Goal: Complete application form

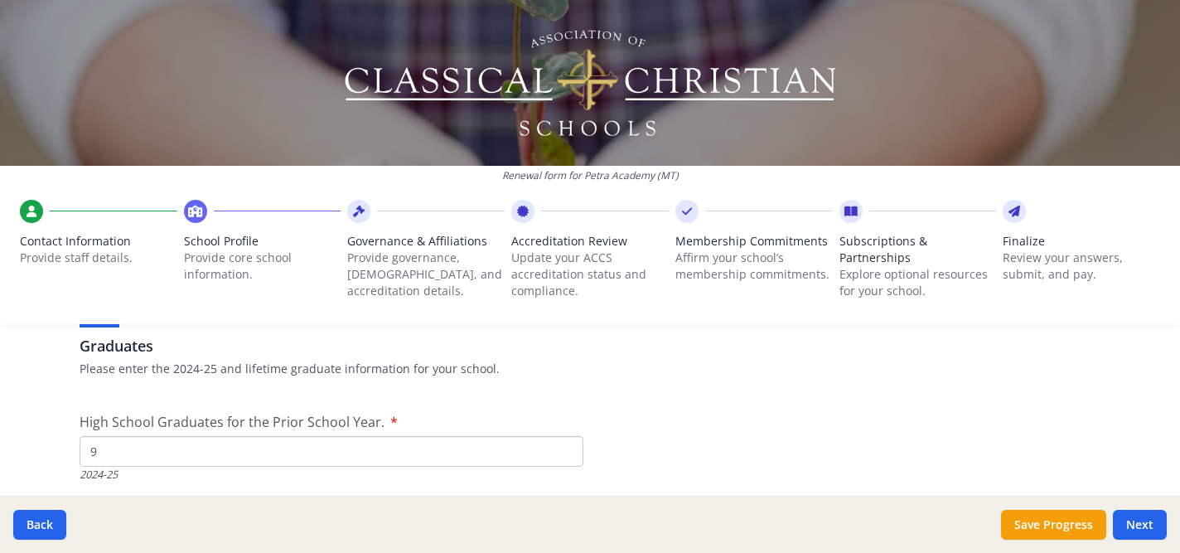
scroll to position [2350, 0]
click at [445, 452] on input "9" at bounding box center [332, 449] width 504 height 31
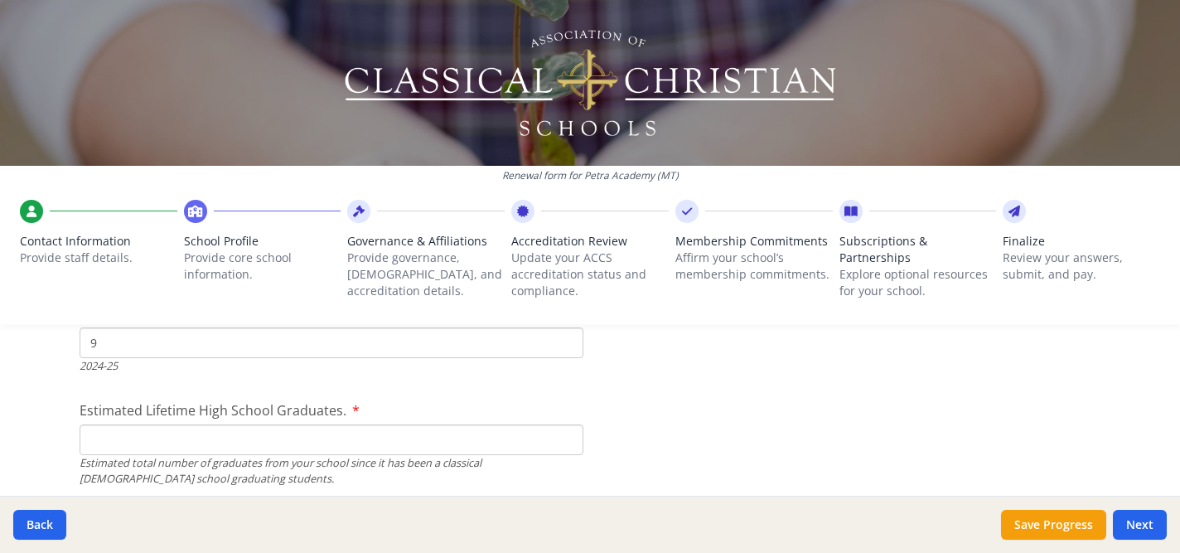
scroll to position [2461, 0]
click at [380, 445] on input "Estimated Lifetime High School Graduates." at bounding box center [332, 434] width 504 height 31
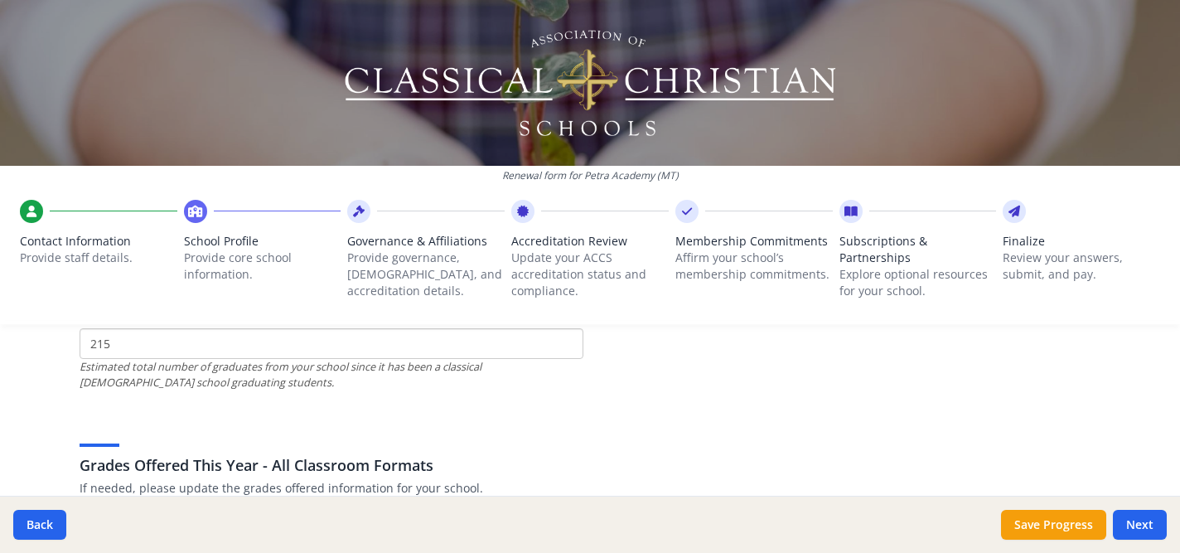
scroll to position [2547, 0]
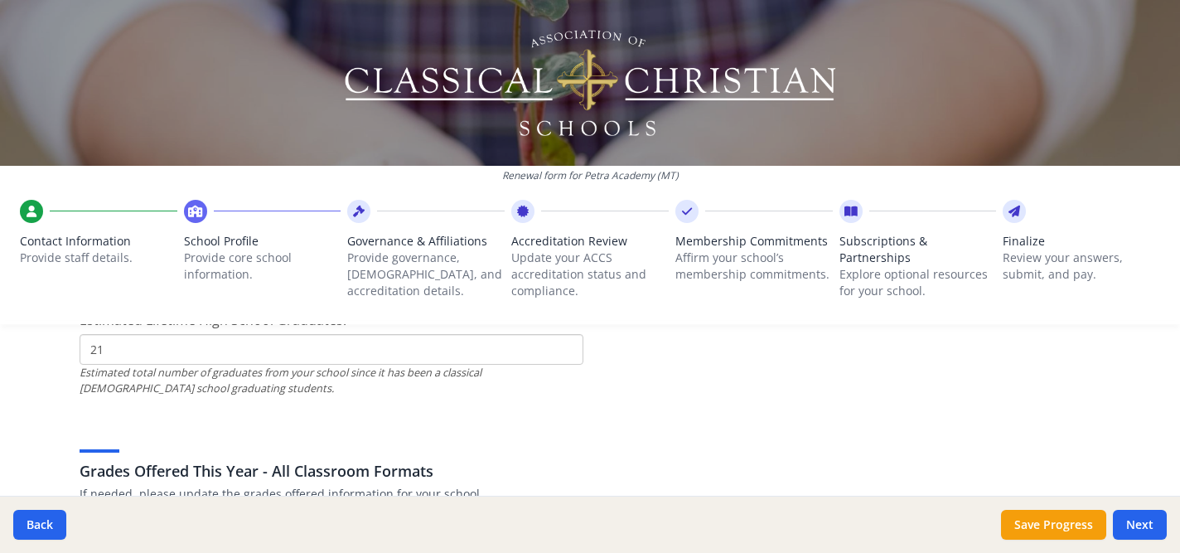
type input "2"
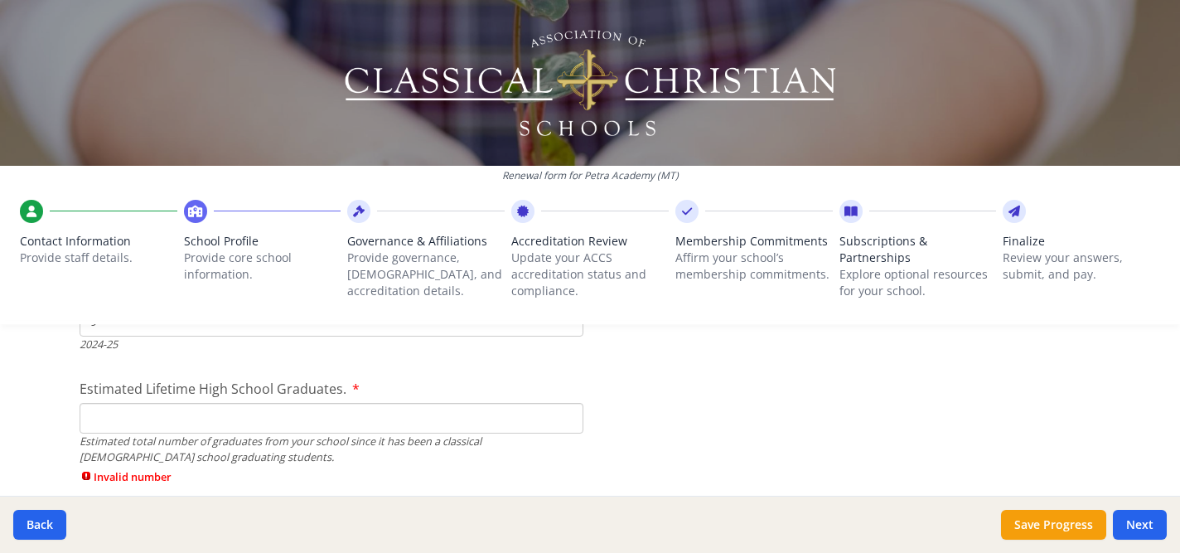
scroll to position [2477, 0]
click at [424, 420] on input "Estimated Lifetime High School Graduates." at bounding box center [332, 419] width 504 height 31
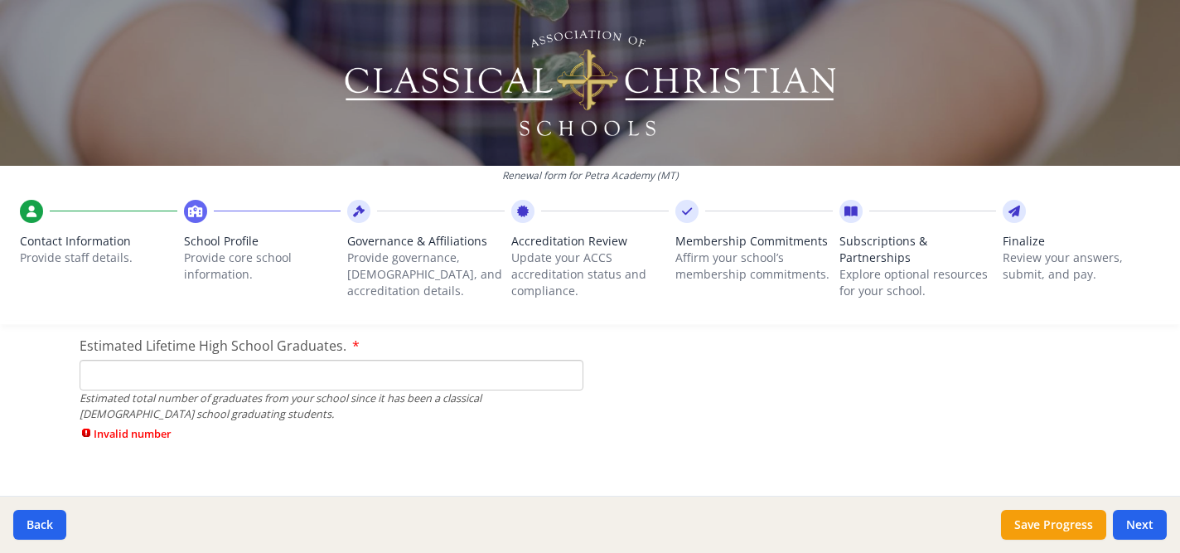
scroll to position [2538, 0]
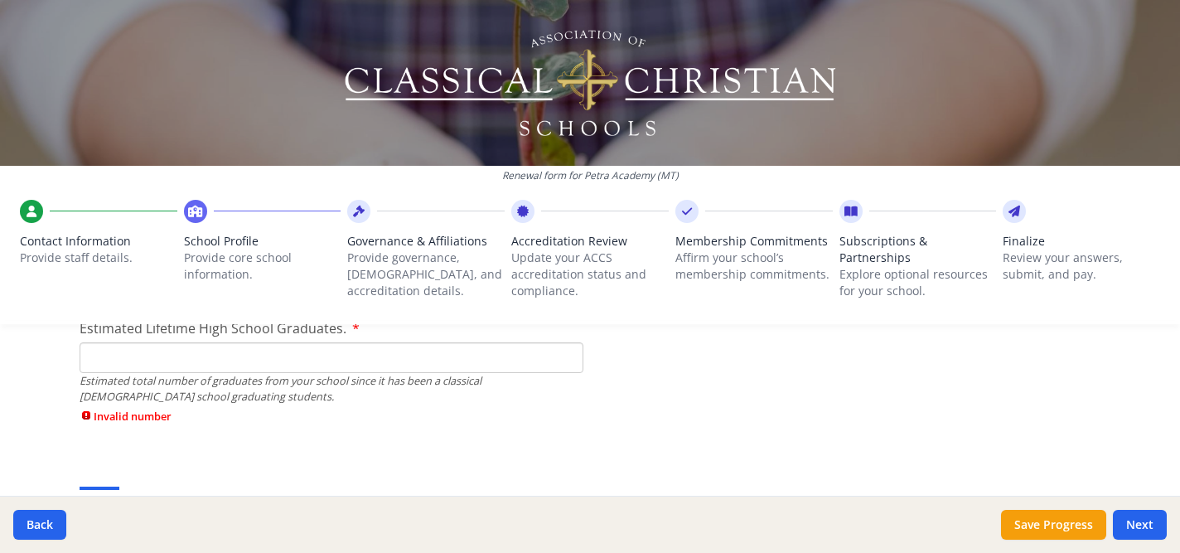
click at [138, 419] on span "Invalid number" at bounding box center [332, 417] width 504 height 16
click at [85, 417] on span "Invalid number" at bounding box center [332, 417] width 504 height 16
click at [146, 364] on input "Estimated Lifetime High School Graduates." at bounding box center [332, 357] width 504 height 31
type input "215"
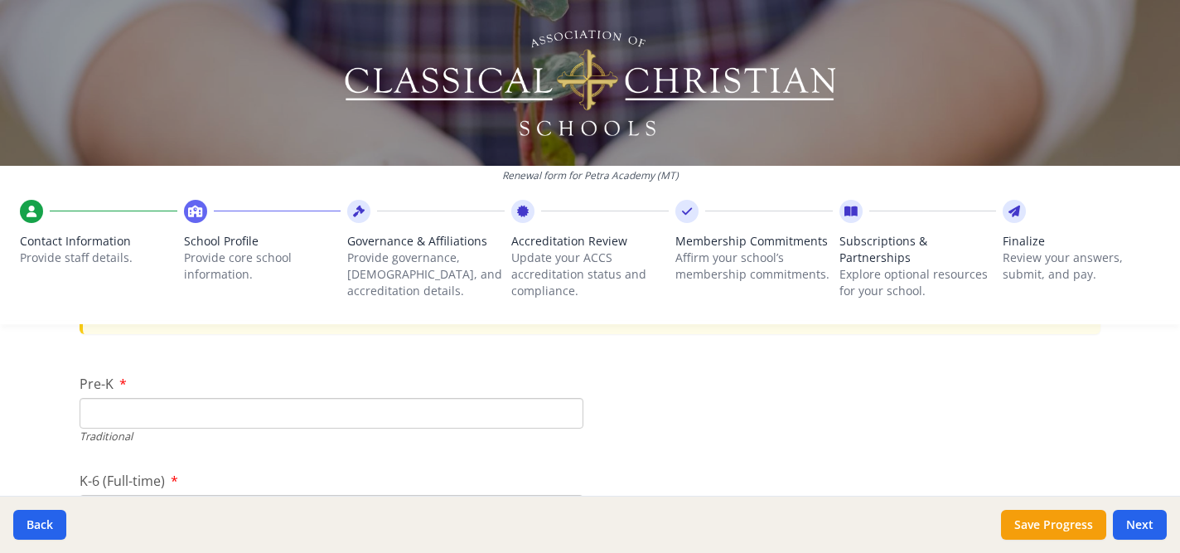
scroll to position [3450, 0]
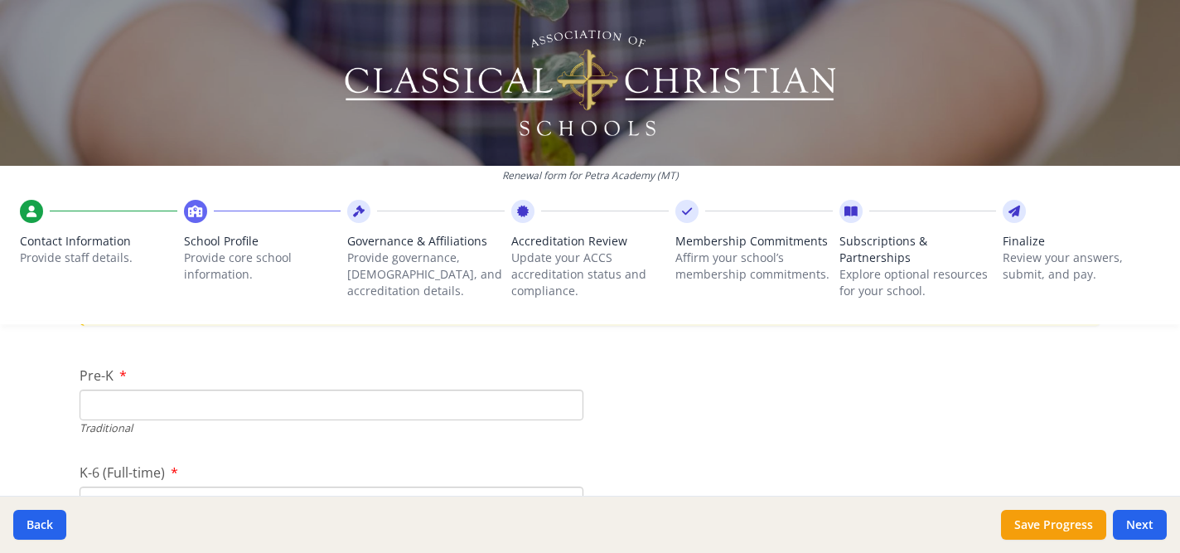
click at [196, 408] on input "Pre-K" at bounding box center [332, 405] width 504 height 31
type input "11"
click at [167, 419] on div "K-6 (Full-time) Traditional" at bounding box center [332, 436] width 504 height 70
click at [163, 434] on input "K-6 (Full-time)" at bounding box center [332, 440] width 504 height 31
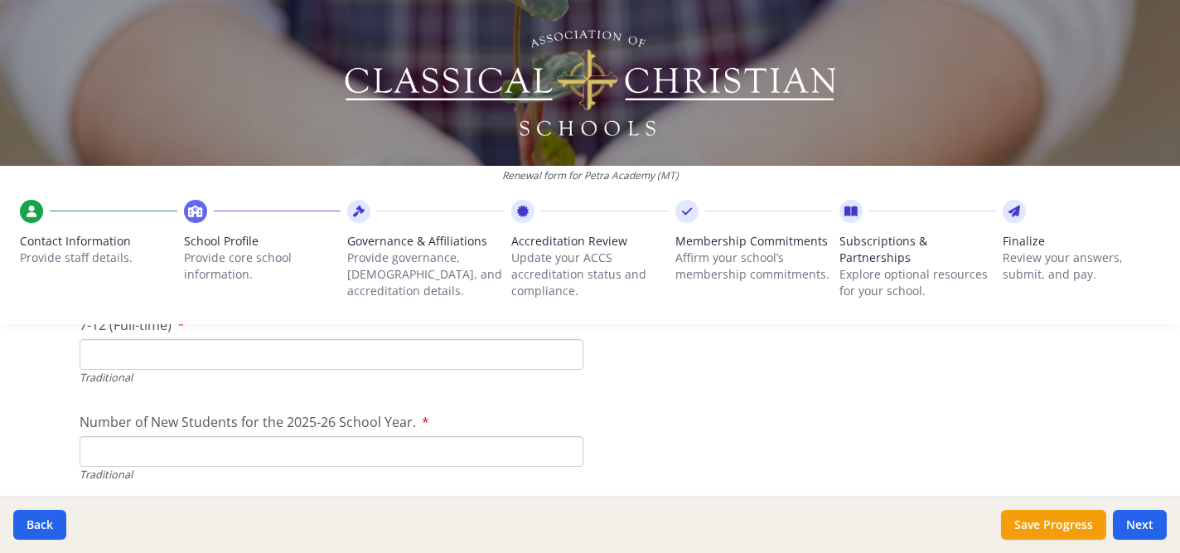
scroll to position [3697, 0]
type input "155"
click at [321, 364] on input "7-12 (Full-time)" at bounding box center [332, 351] width 504 height 31
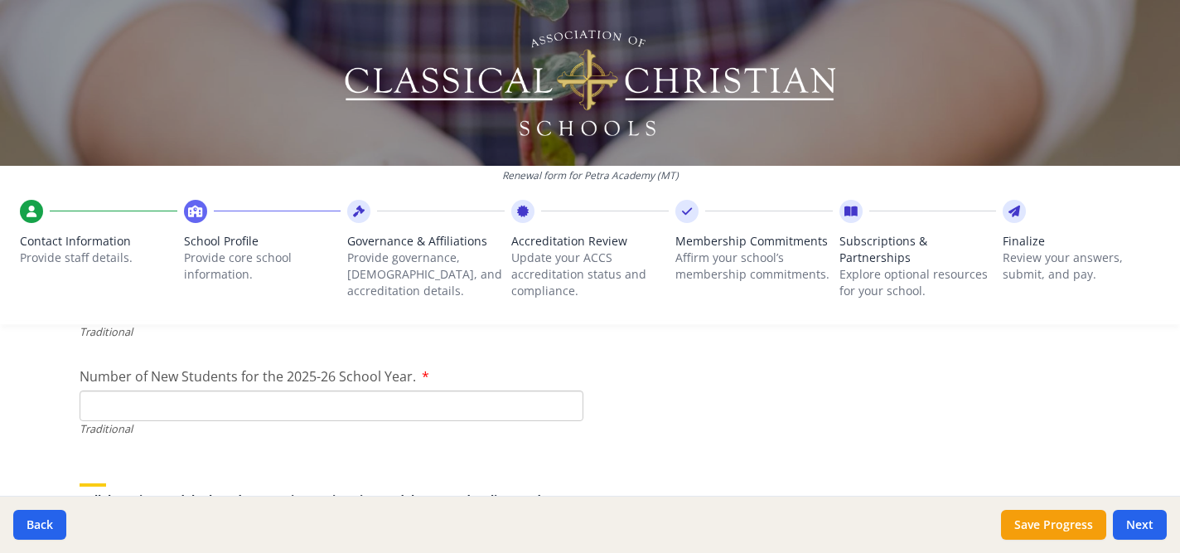
scroll to position [3765, 0]
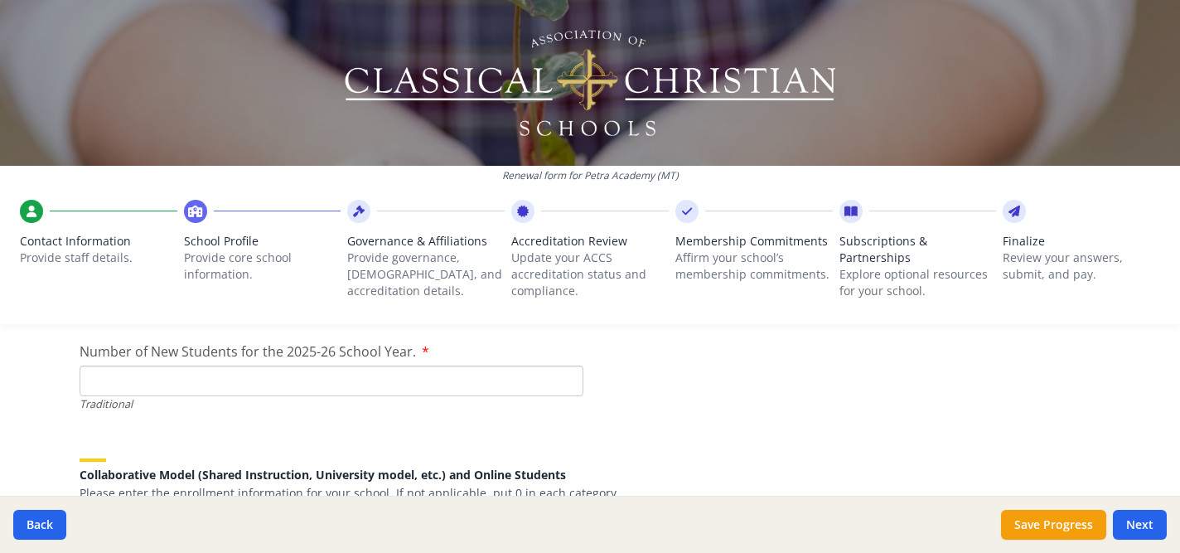
type input "96"
click at [179, 384] on input "Number of New Students for the 2025-26 School Year." at bounding box center [332, 380] width 504 height 31
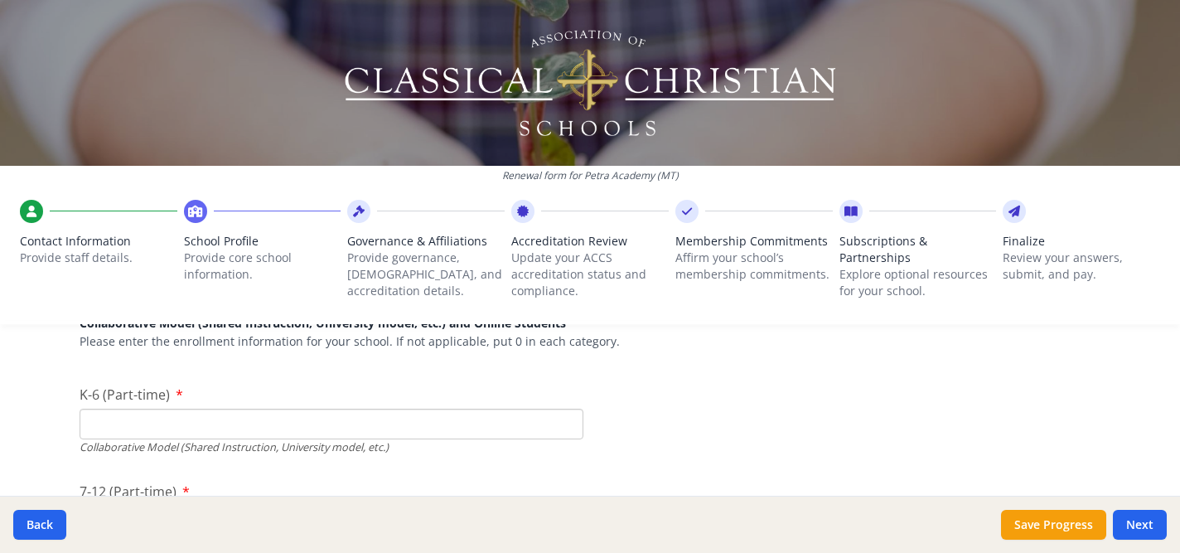
scroll to position [3918, 0]
type input "39"
click at [365, 423] on input "K-6 (Part-time)" at bounding box center [332, 422] width 504 height 31
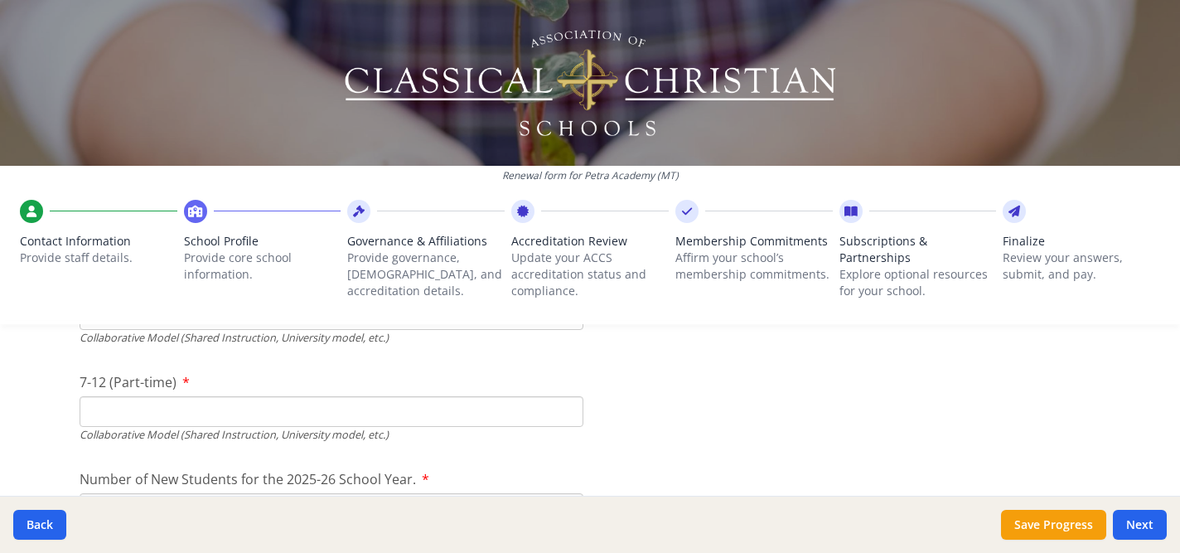
scroll to position [4055, 0]
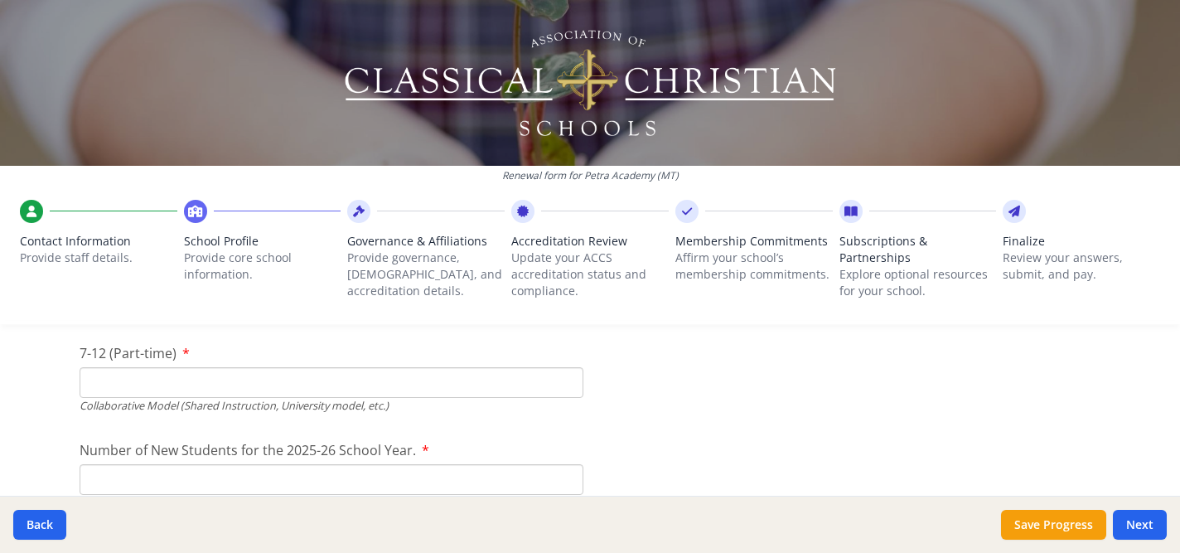
type input "0"
click at [329, 380] on input "7-12 (Part-time)" at bounding box center [332, 382] width 504 height 31
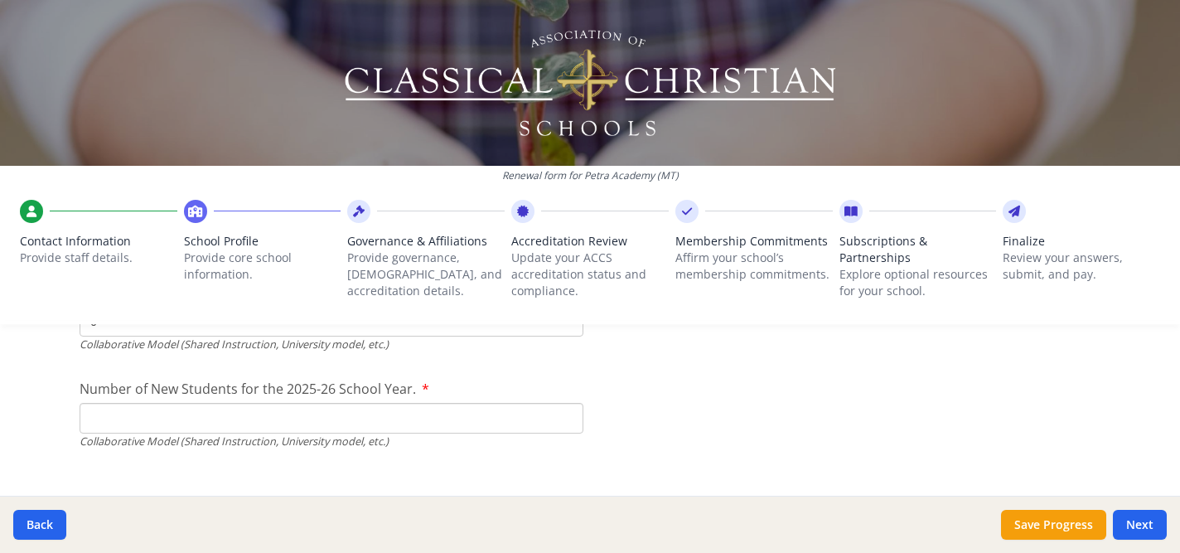
scroll to position [4135, 0]
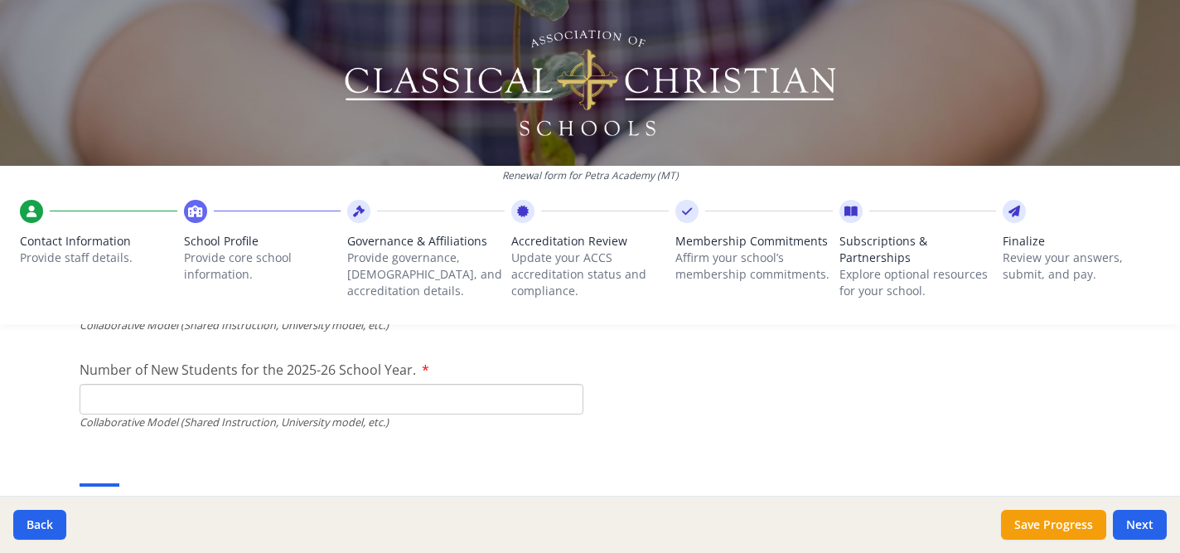
type input "0"
click at [312, 26] on input "Number of New Students for the 2025-26 School Year." at bounding box center [332, 10] width 504 height 31
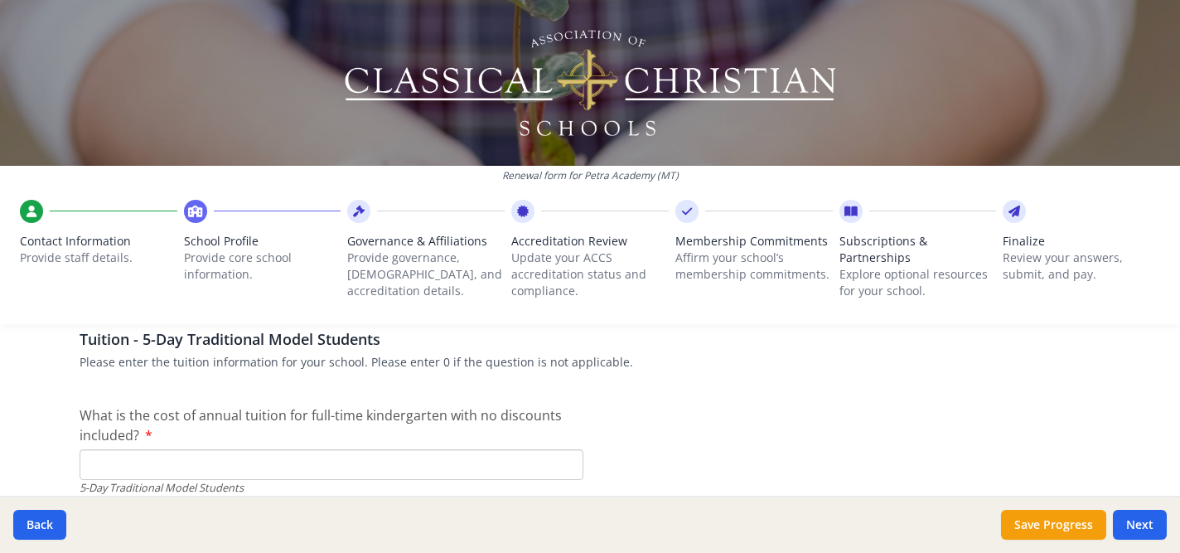
scroll to position [4305, 0]
type input "0"
click at [265, 457] on input "What is the cost of annual tuition for full-time kindergarten with no discounts…" at bounding box center [332, 460] width 504 height 31
paste input "$5 943.00"
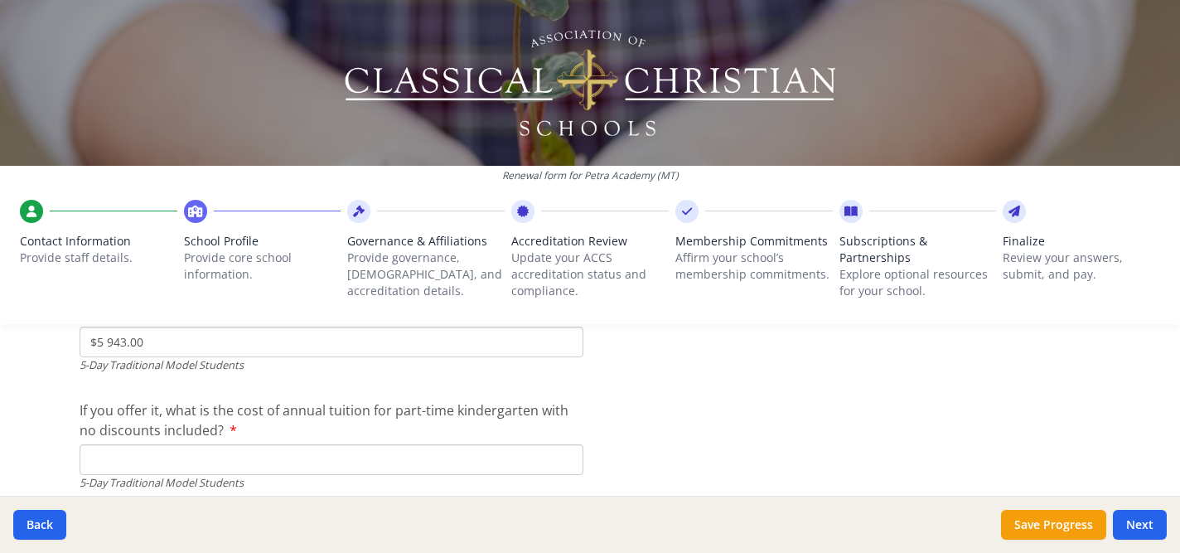
scroll to position [4433, 0]
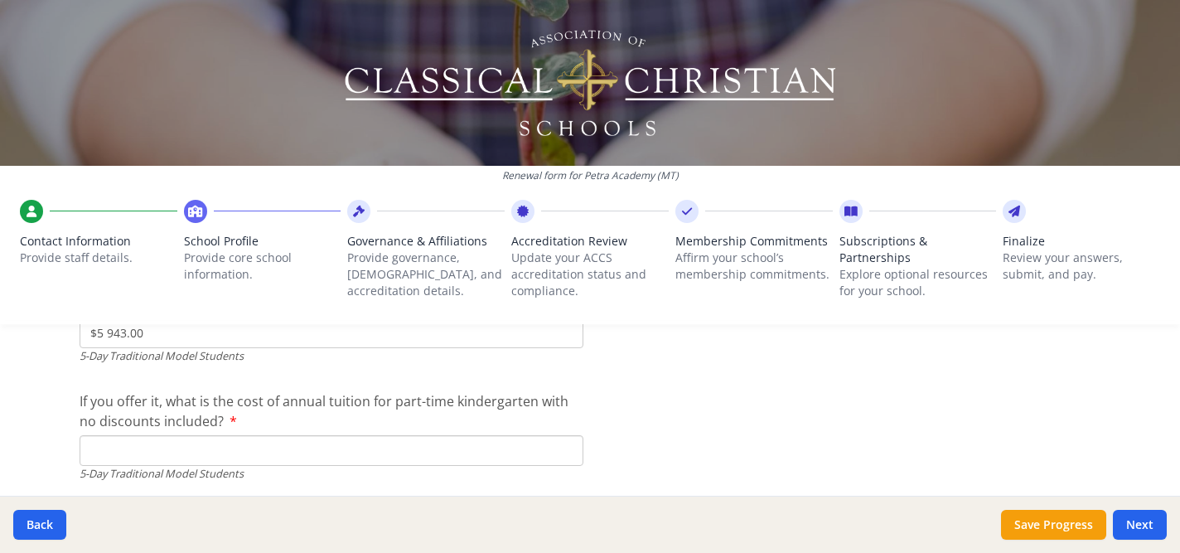
type input "$5 943.00"
click at [346, 447] on input "If you offer it, what is the cost of annual tuition for part-time kindergarten …" at bounding box center [332, 450] width 504 height 31
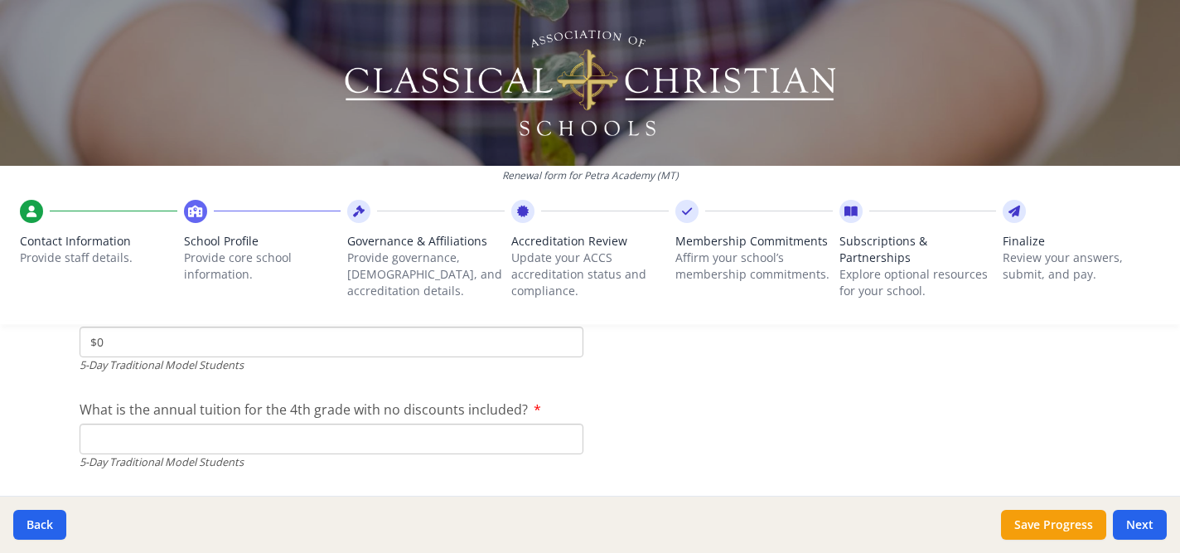
scroll to position [4552, 0]
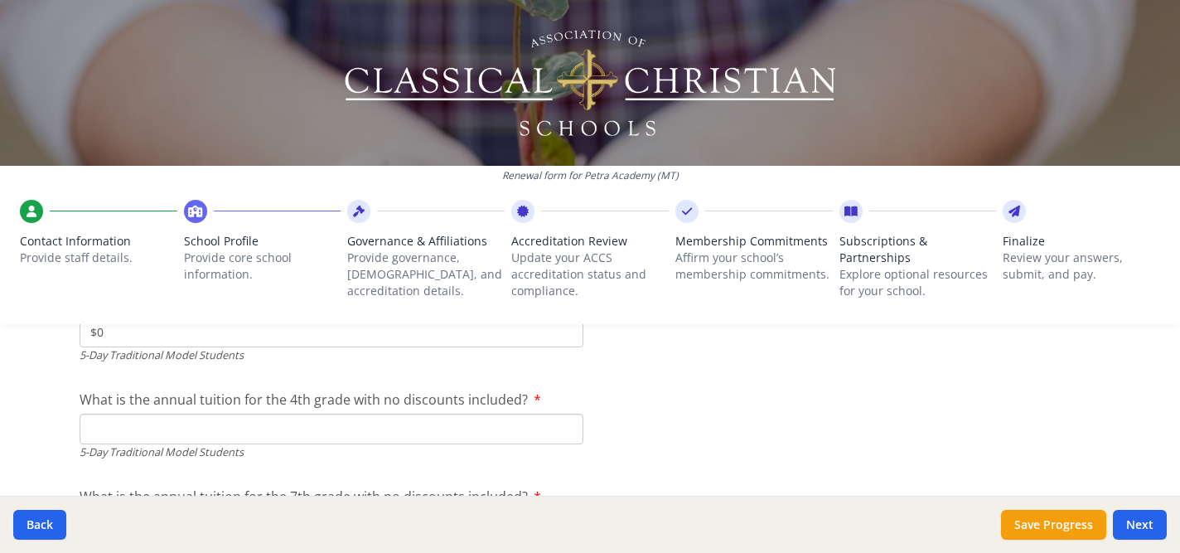
type input "$0"
click at [341, 446] on div "5-Day Traditional Model Students" at bounding box center [332, 452] width 504 height 16
click at [336, 432] on input "What is the annual tuition for the 4th grade with no discounts included?" at bounding box center [332, 429] width 504 height 31
paste input "$11 578.00"
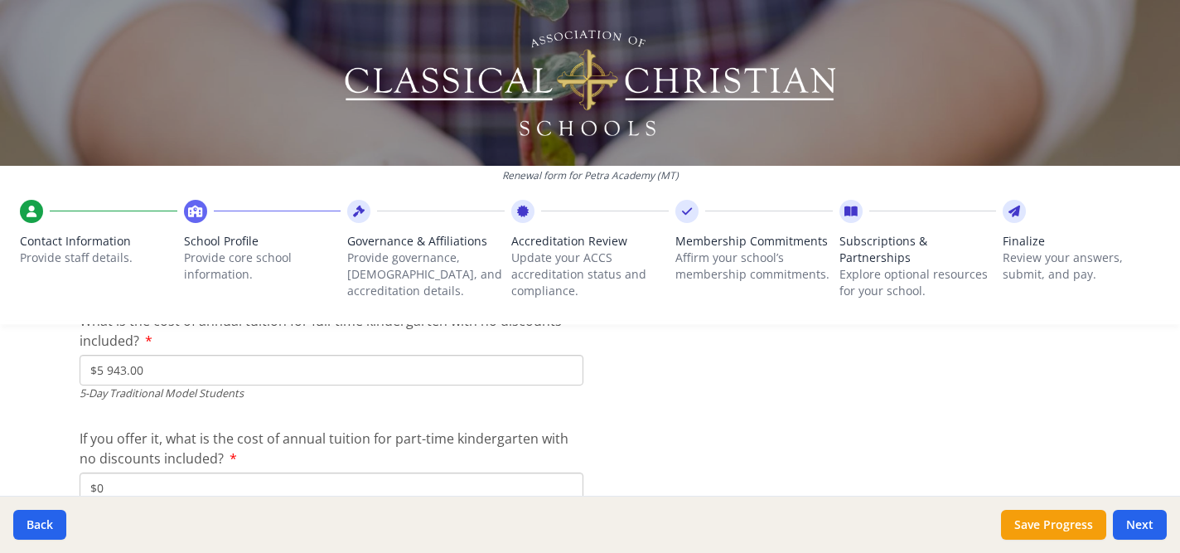
scroll to position [4390, 0]
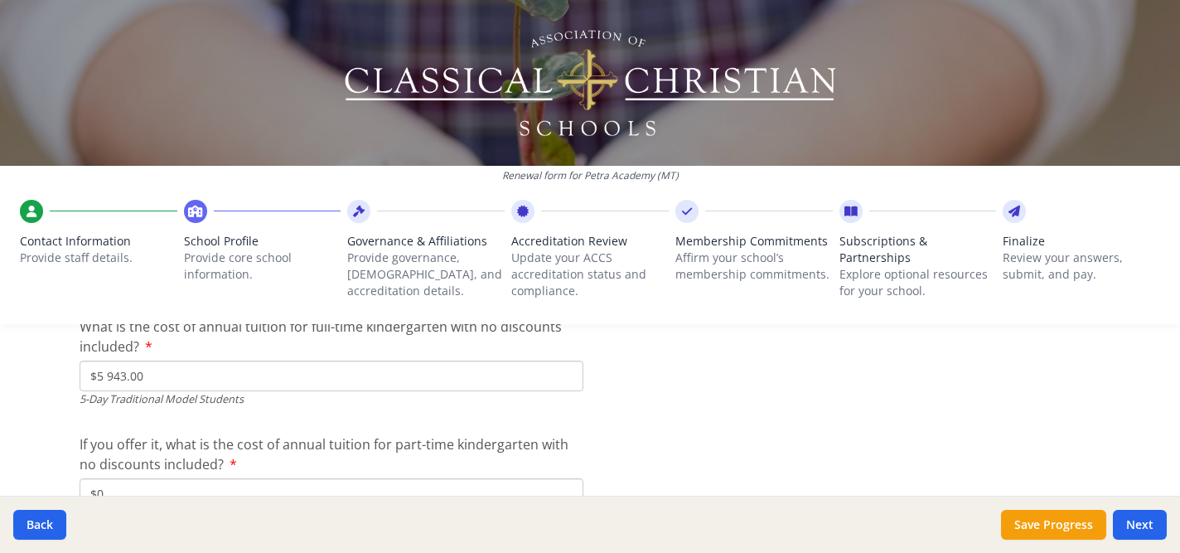
type input "$11 578.00"
click at [110, 375] on input "$5 943.00" at bounding box center [332, 376] width 504 height 31
type input "$5 943.00"
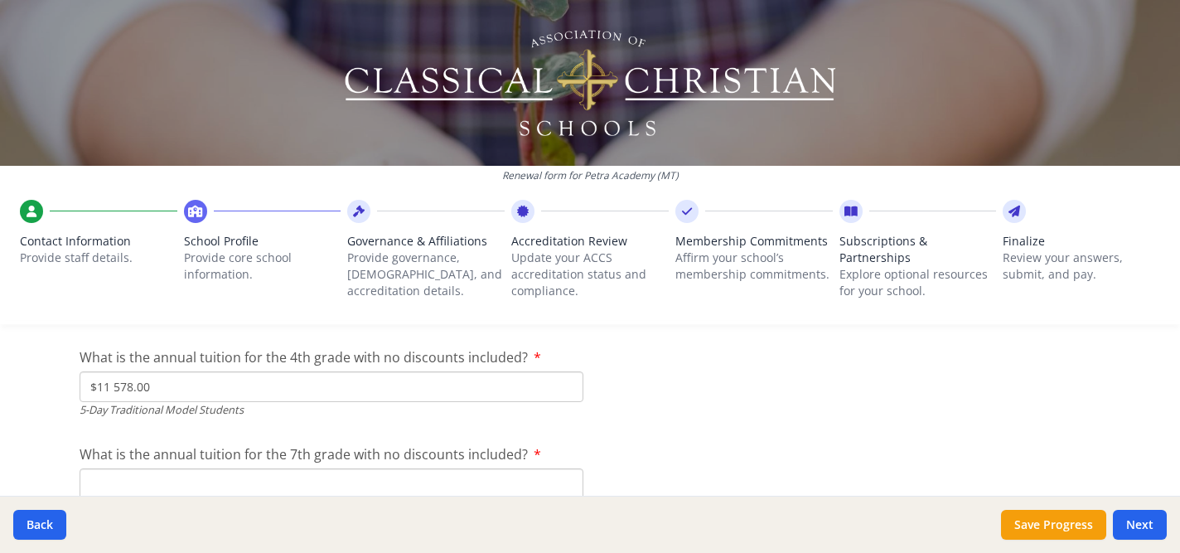
scroll to position [4599, 0]
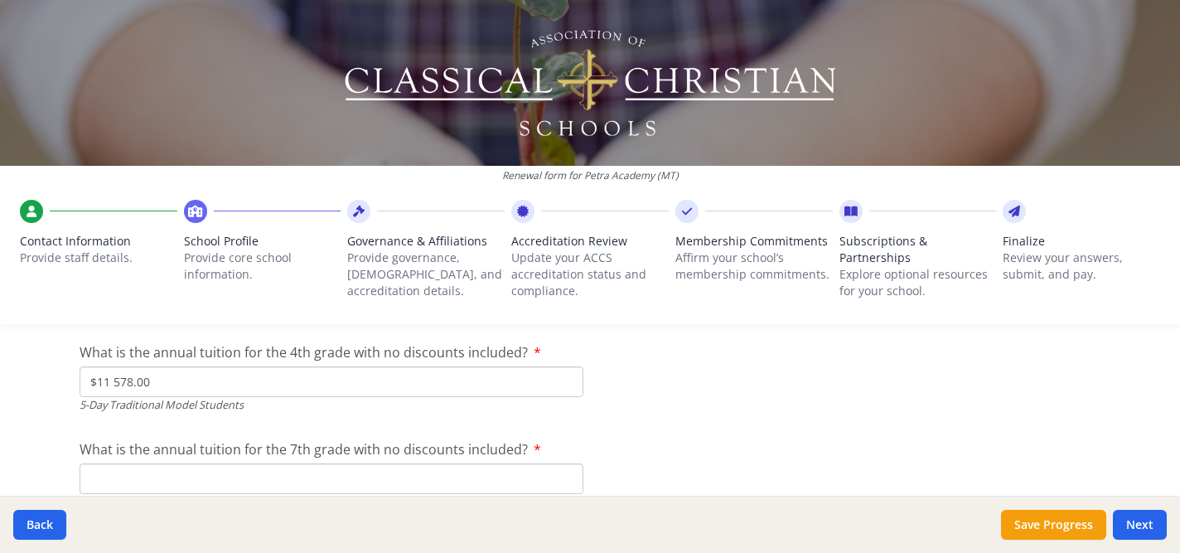
click at [178, 374] on input "$11 578.00" at bounding box center [332, 381] width 504 height 31
type input "$11 578.00"
click at [190, 387] on input "$11 578.00" at bounding box center [332, 381] width 504 height 31
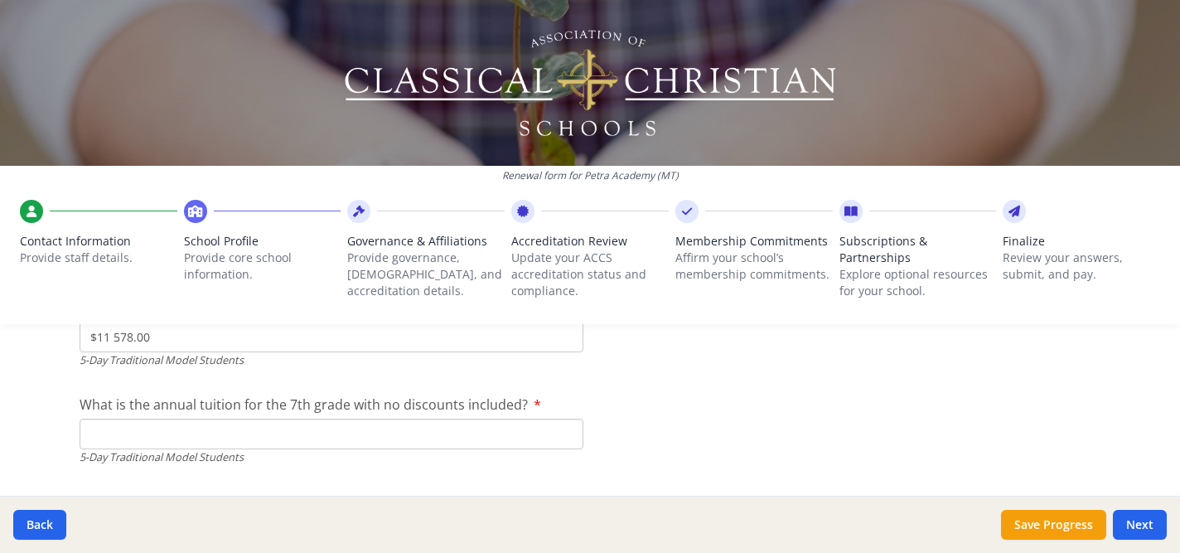
scroll to position [4644, 0]
click at [173, 428] on input "What is the annual tuition for the 7th grade with no discounts included?" at bounding box center [332, 433] width 504 height 31
paste input "$12 169.00"
click at [109, 436] on input "$12 169.00" at bounding box center [332, 433] width 504 height 31
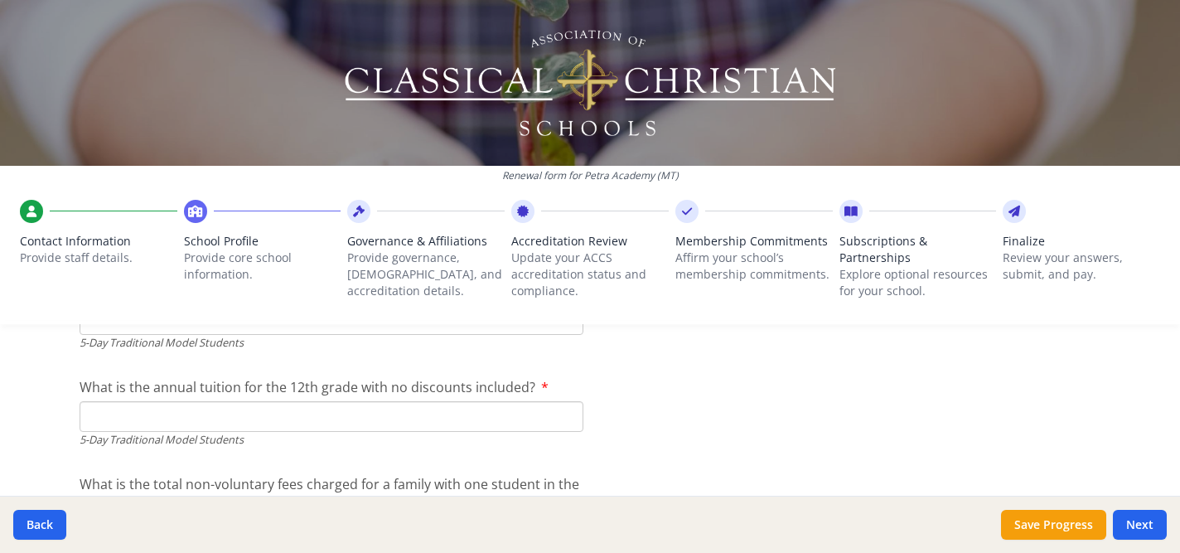
scroll to position [4768, 0]
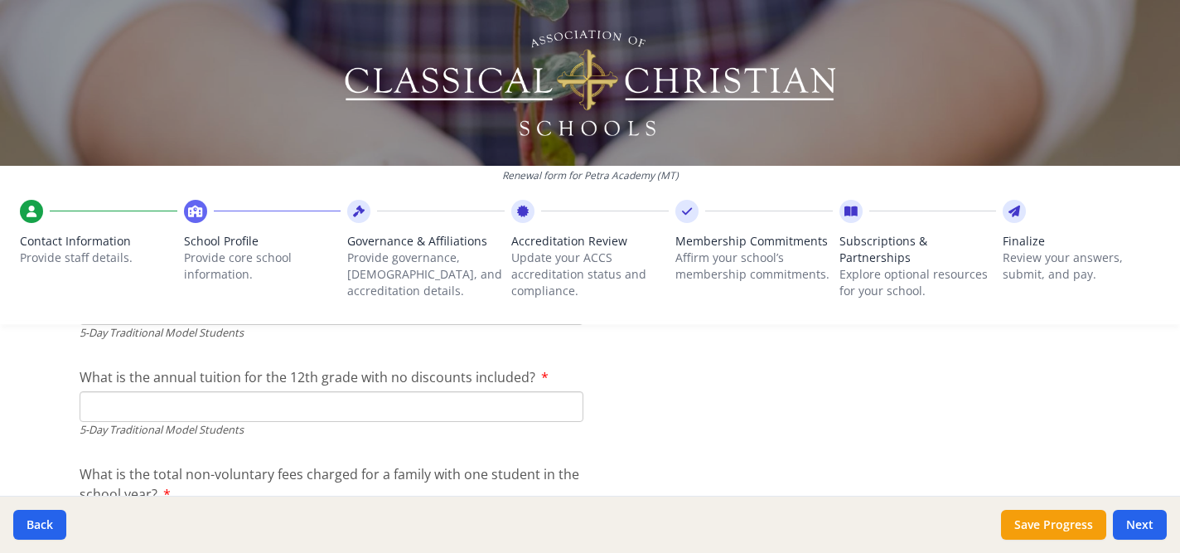
type input "$12 169.00"
click at [163, 415] on input "What is the annual tuition for the 12th grade with no discounts included?" at bounding box center [332, 406] width 504 height 31
paste input "$12 169.00"
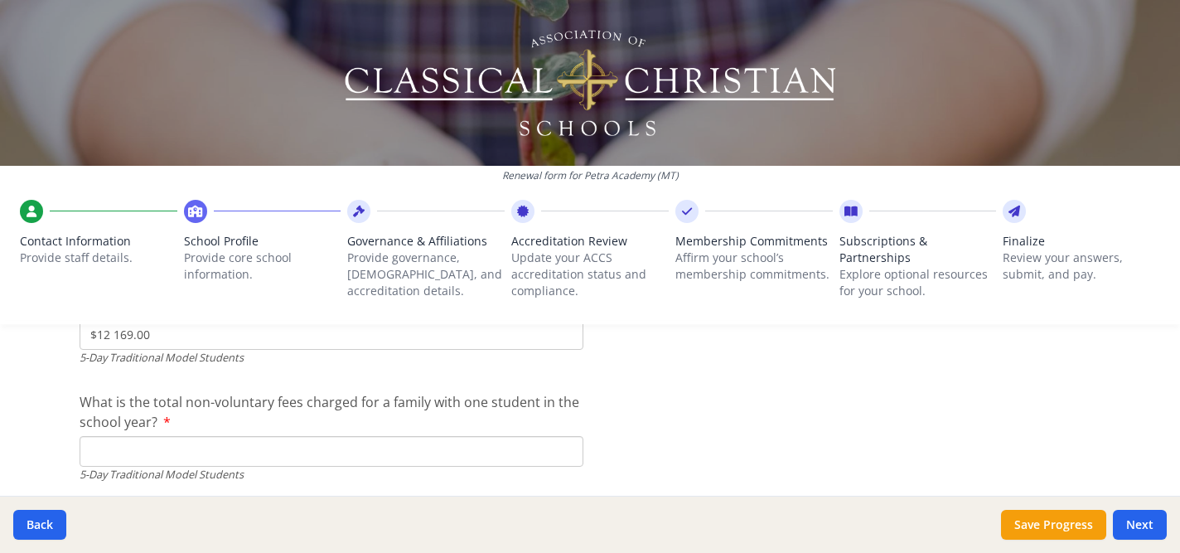
scroll to position [4847, 0]
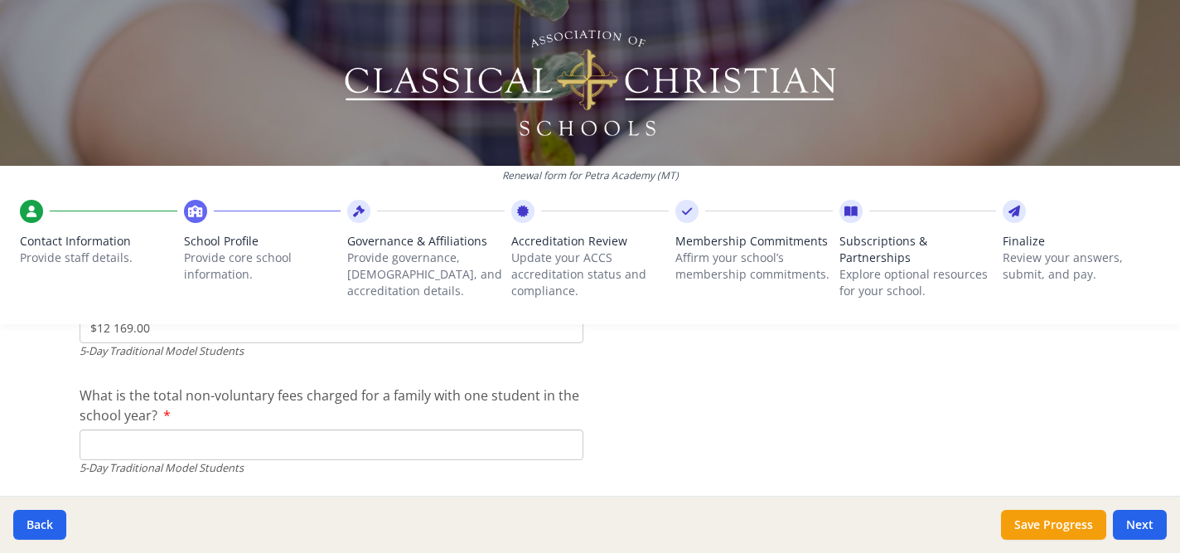
type input "$12 169.00"
click at [155, 443] on input "What is the total non-voluntary fees charged for a family with one student in t…" at bounding box center [332, 444] width 504 height 31
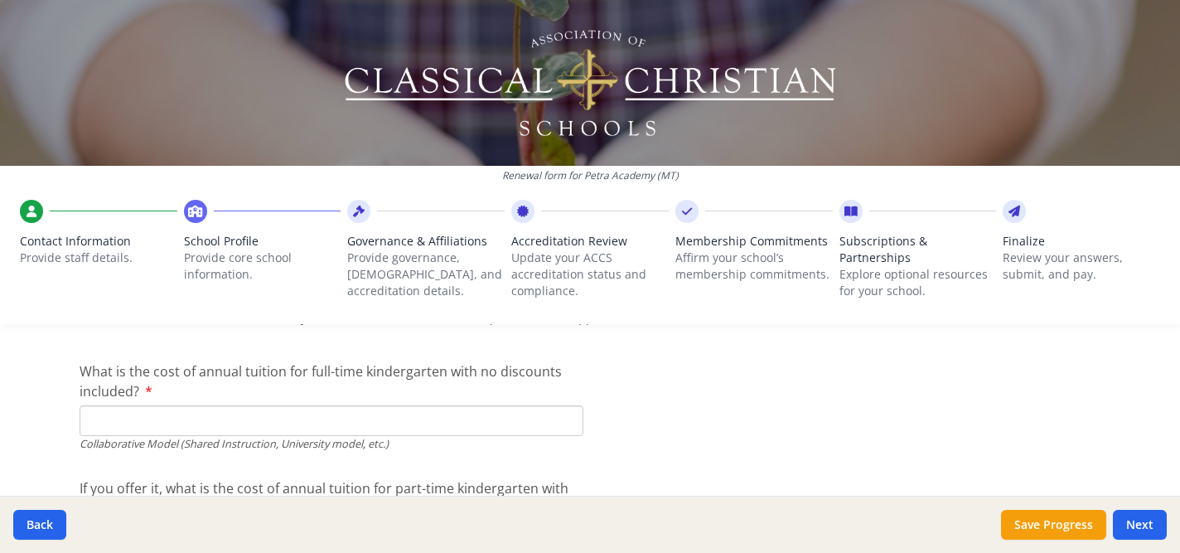
scroll to position [5108, 0]
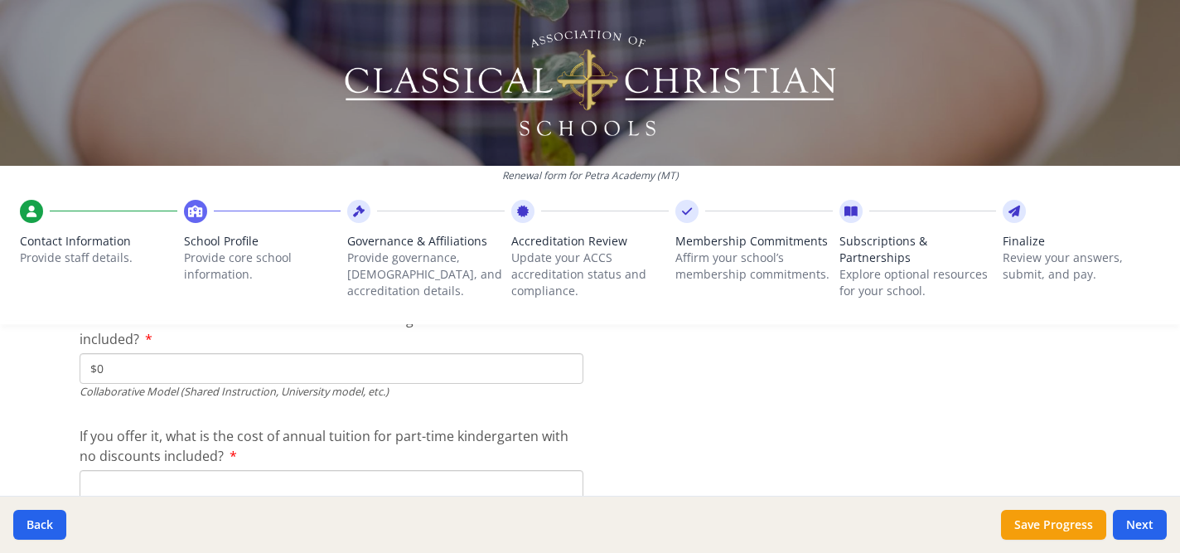
scroll to position [5156, 0]
type input "$0"
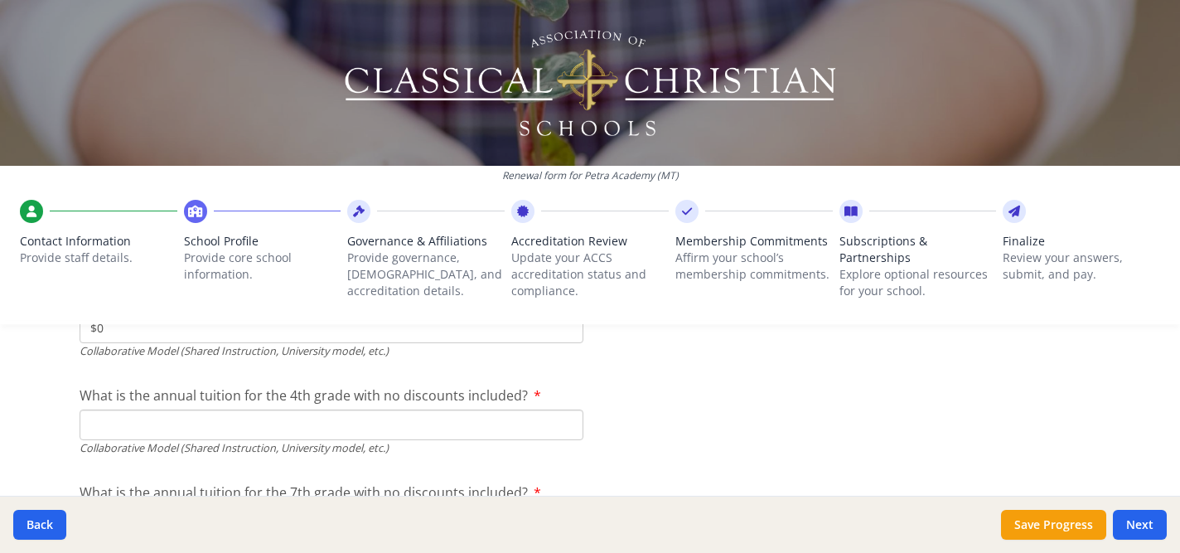
scroll to position [5316, 0]
type input "$0"
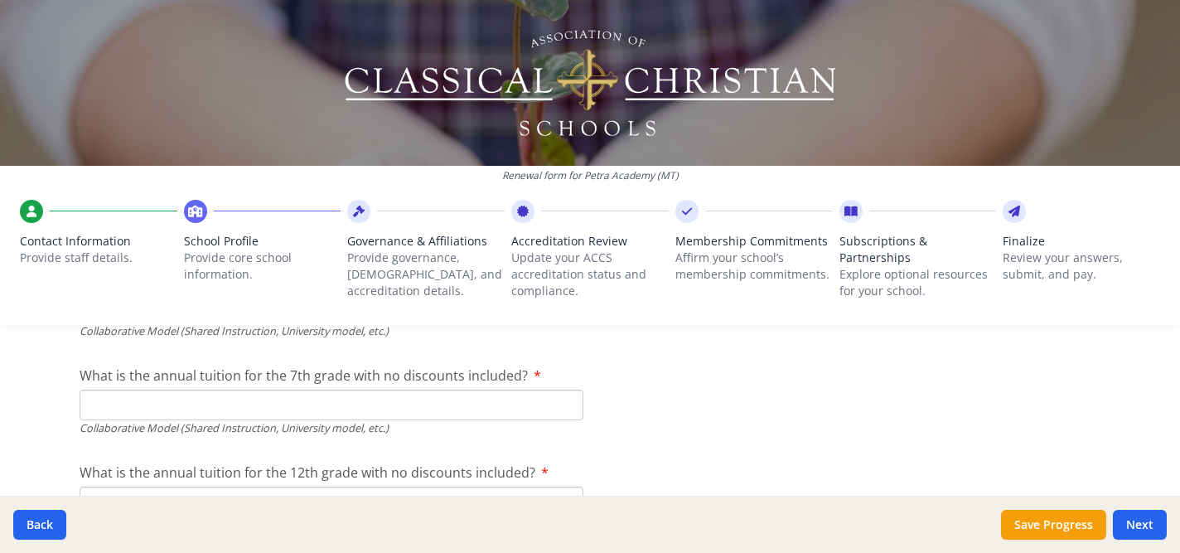
scroll to position [5432, 0]
type input "$0"
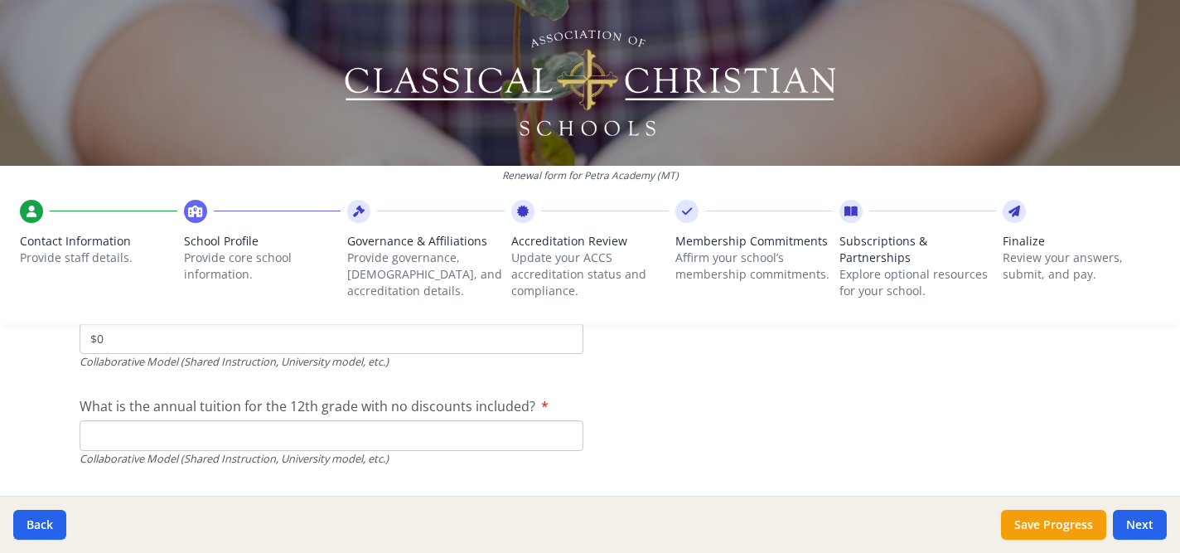
type input "$0"
click at [81, 409] on span "What is the annual tuition for the 12th grade with no discounts included?" at bounding box center [308, 406] width 456 height 18
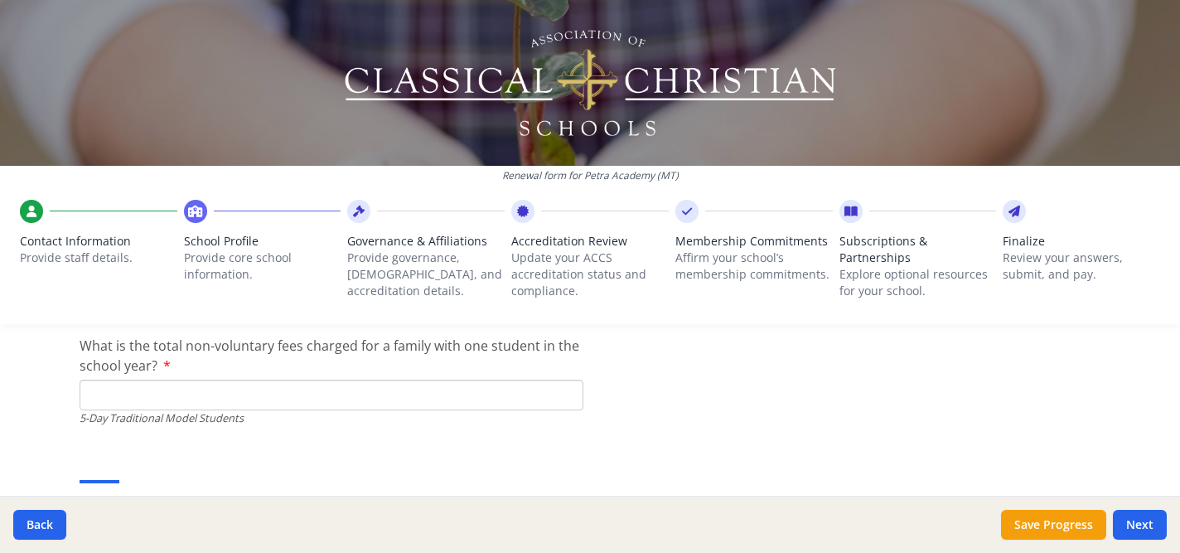
click at [122, 390] on input "What is the total non-voluntary fees charged for a family with one student in t…" at bounding box center [332, 395] width 504 height 31
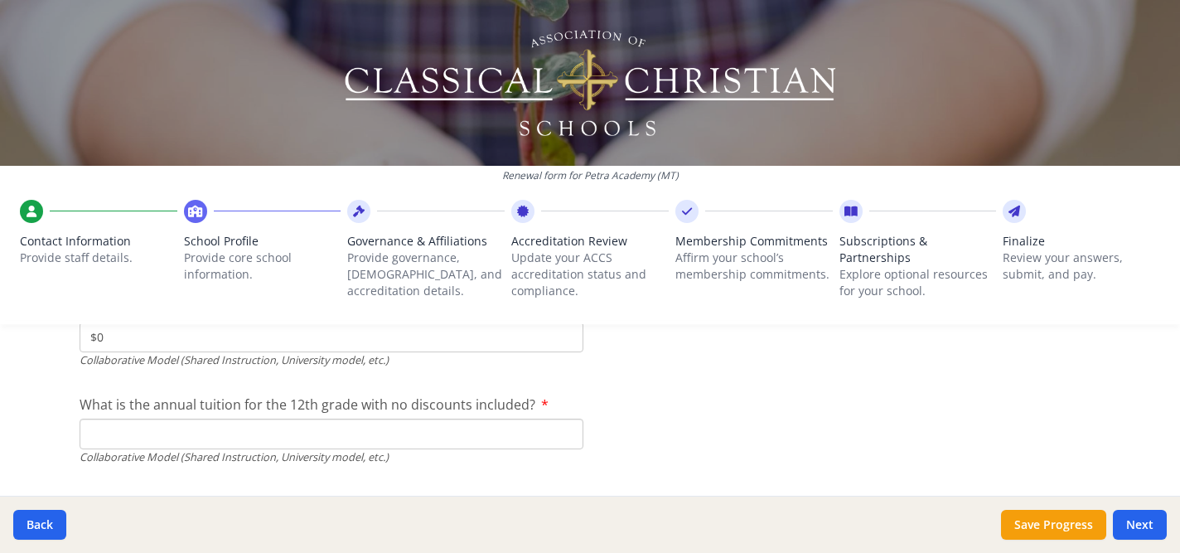
scroll to position [5510, 0]
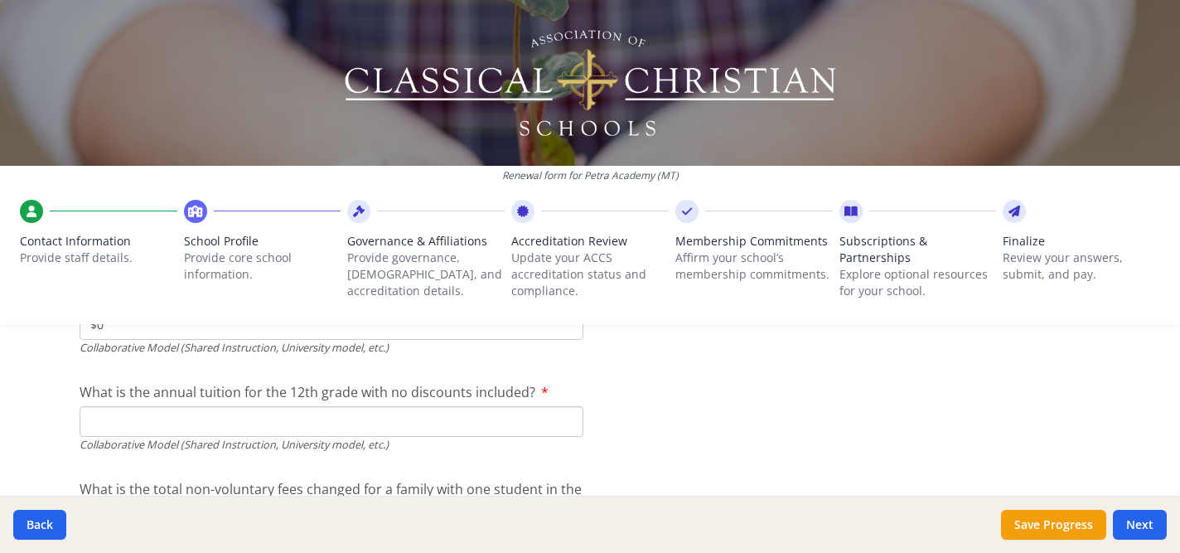
type input "$"
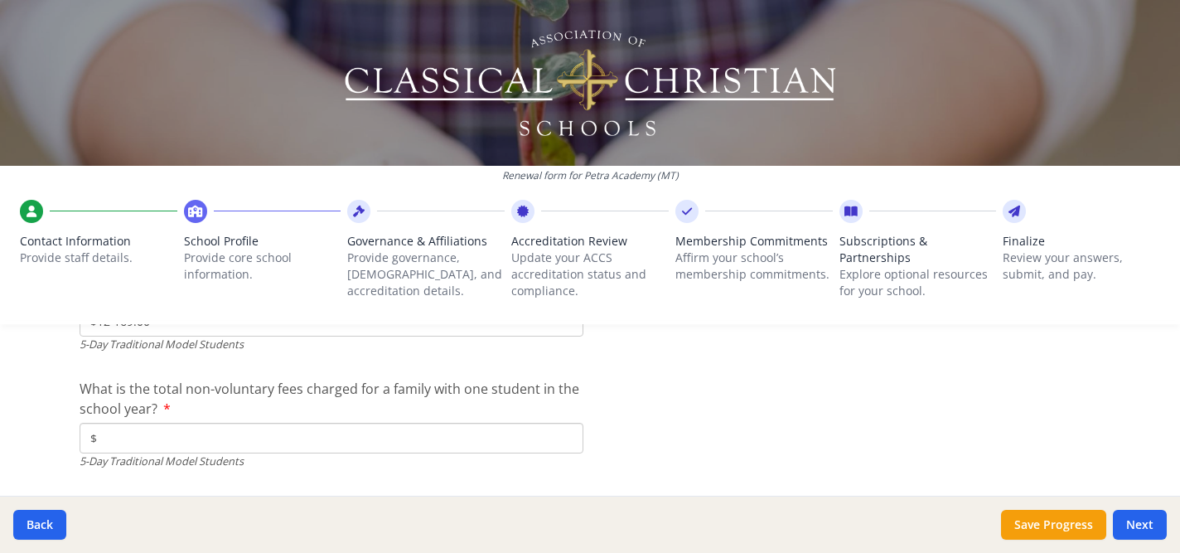
scroll to position [4818, 0]
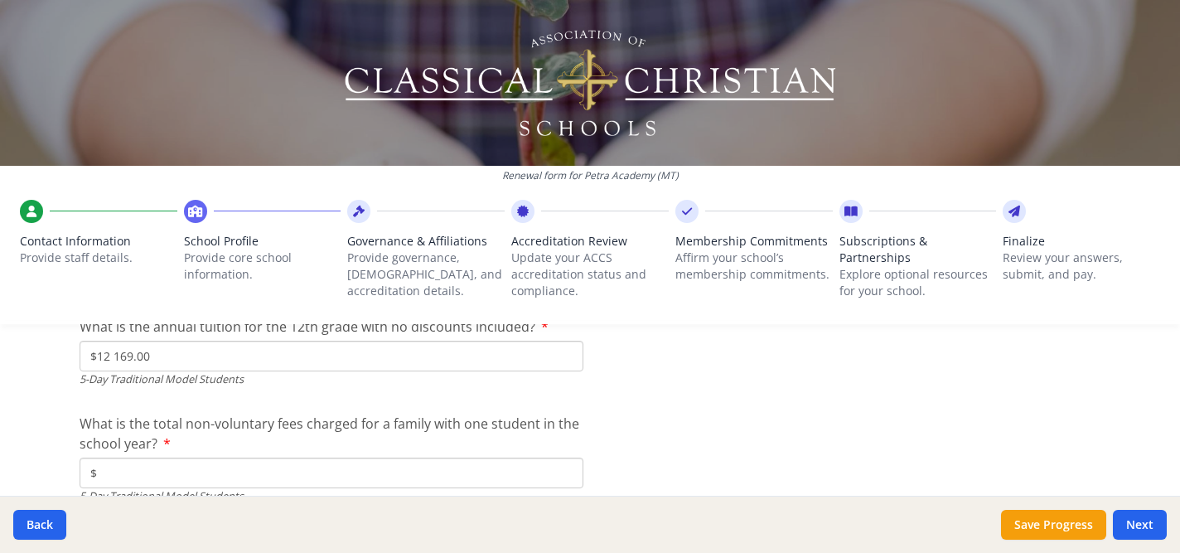
type input "$0"
click at [133, 472] on input "$" at bounding box center [332, 472] width 504 height 31
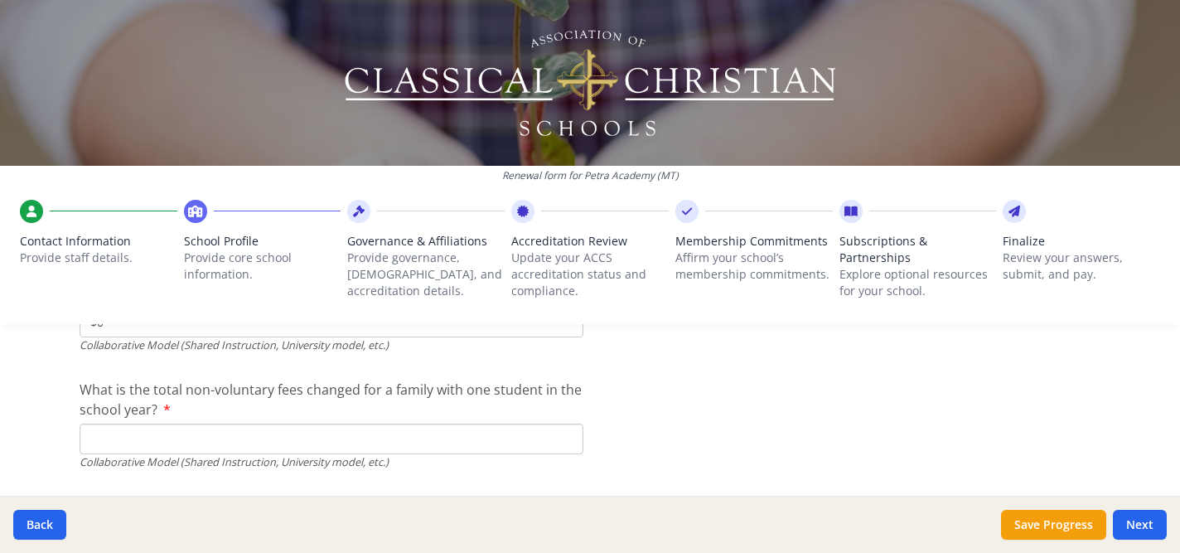
scroll to position [5652, 0]
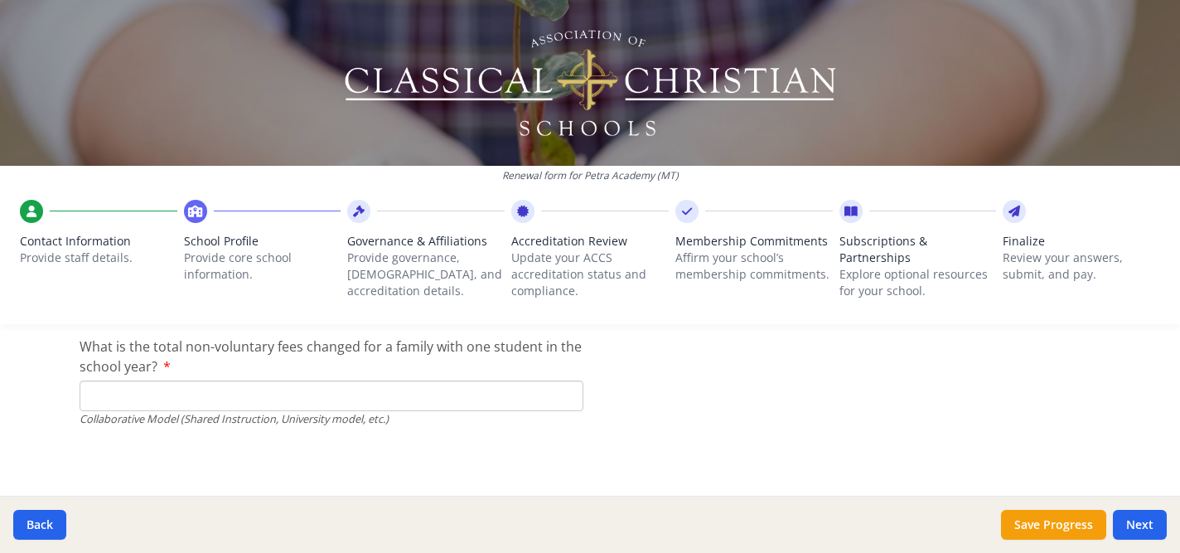
type input "$0"
click at [150, 399] on input "What is the total non-voluntary fees changed for a family with one student in t…" at bounding box center [332, 395] width 504 height 31
type input "$0"
click at [1069, 528] on button "Save Progress" at bounding box center [1053, 525] width 105 height 30
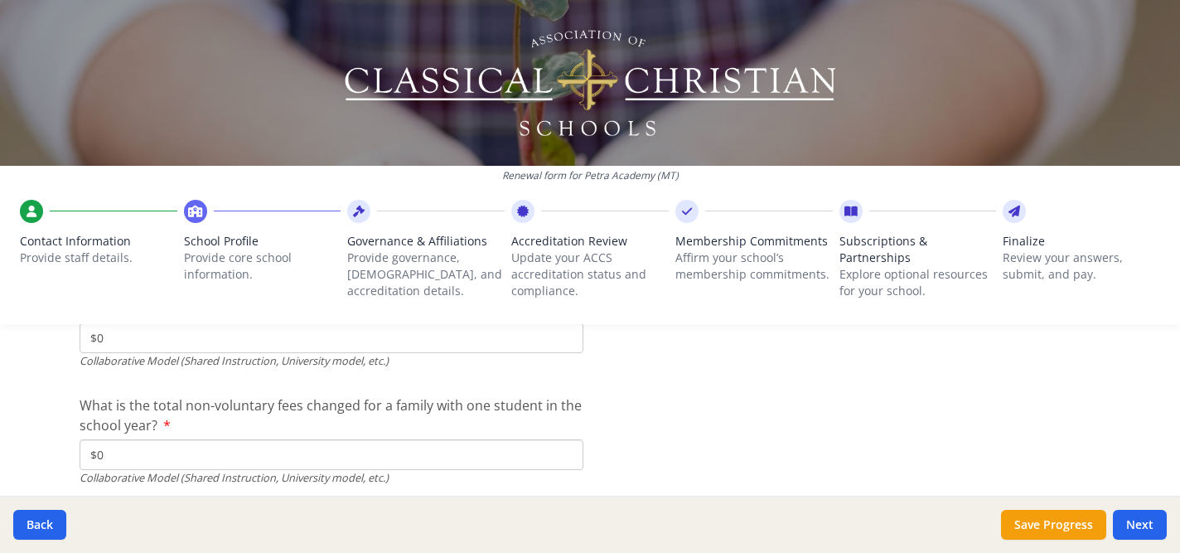
scroll to position [5544, 0]
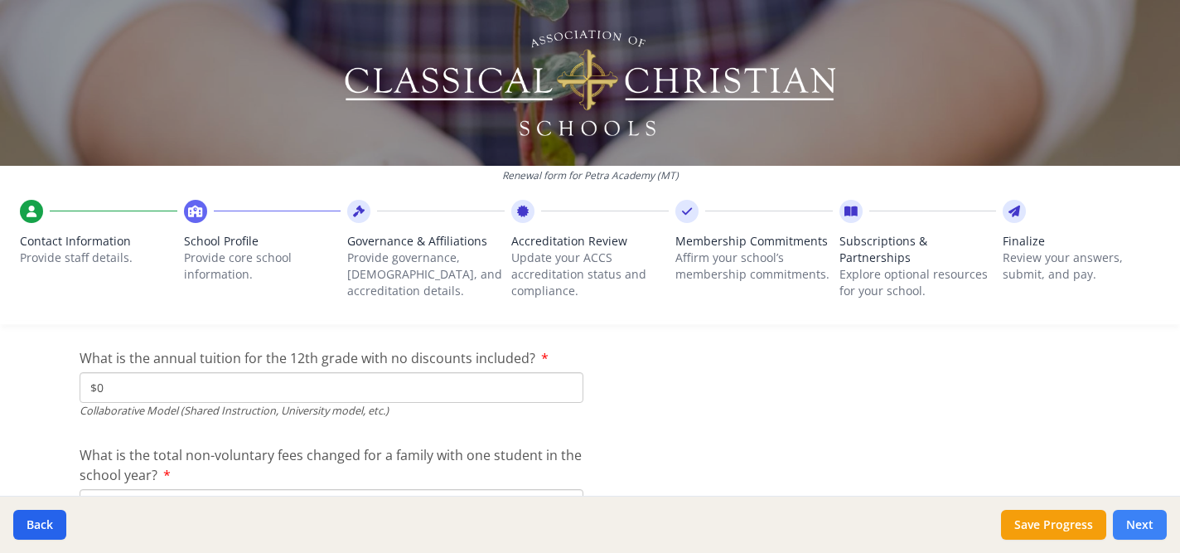
click at [1150, 521] on button "Next" at bounding box center [1140, 525] width 54 height 30
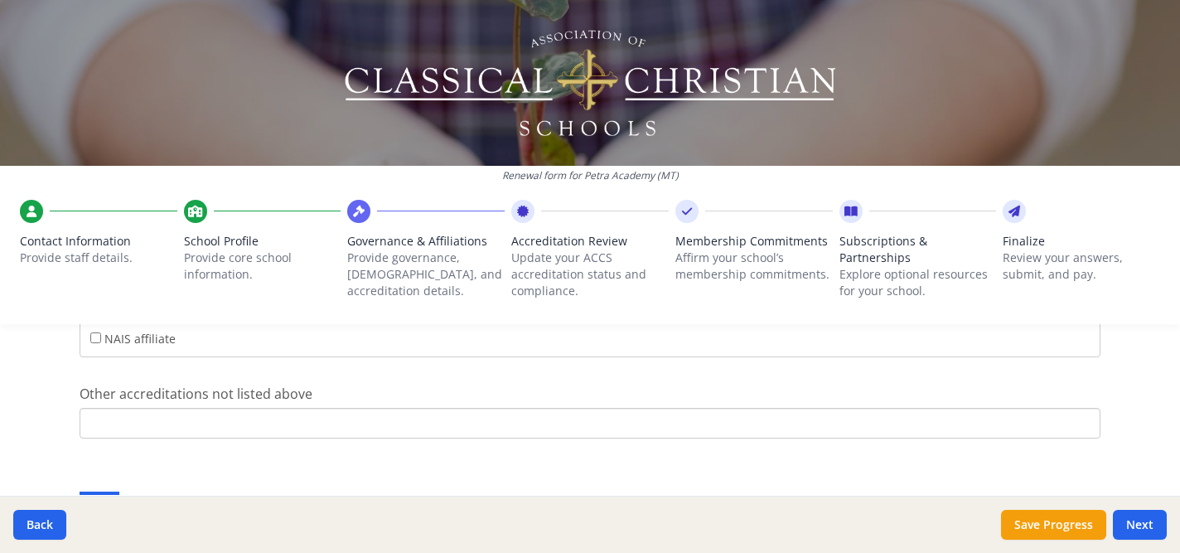
scroll to position [824, 0]
click at [743, 278] on p "Affirm your school’s membership commitments." at bounding box center [753, 265] width 157 height 33
click at [551, 434] on div "Governance Structure If needed, please update the governance structure for your…" at bounding box center [590, 226] width 1061 height 1346
click at [535, 423] on input "Other accreditations not listed above" at bounding box center [590, 419] width 1021 height 31
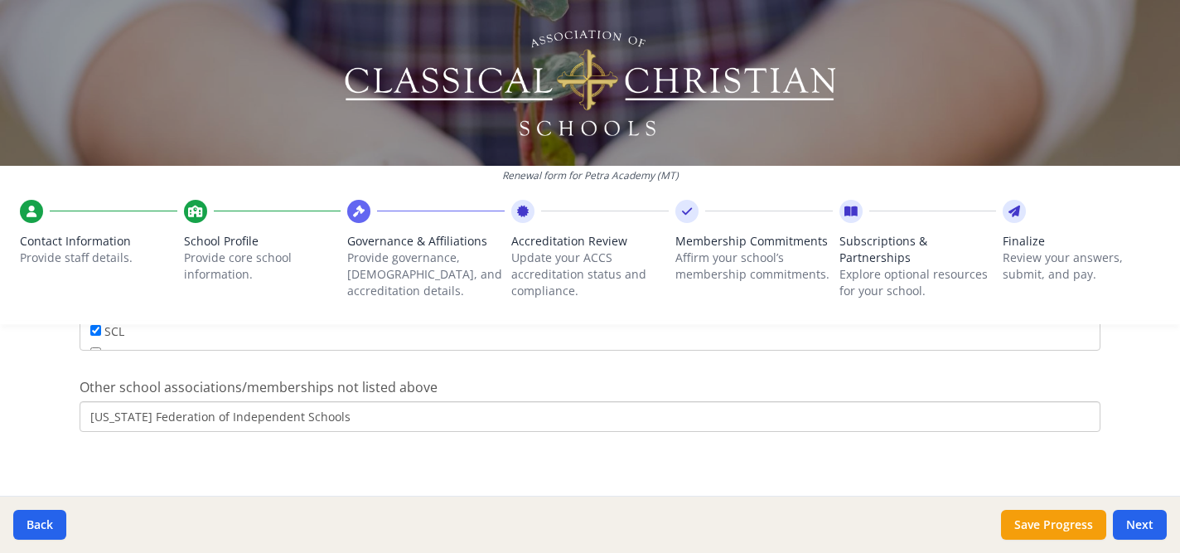
scroll to position [1202, 0]
type input "SCL"
click at [1145, 519] on button "Next" at bounding box center [1140, 525] width 54 height 30
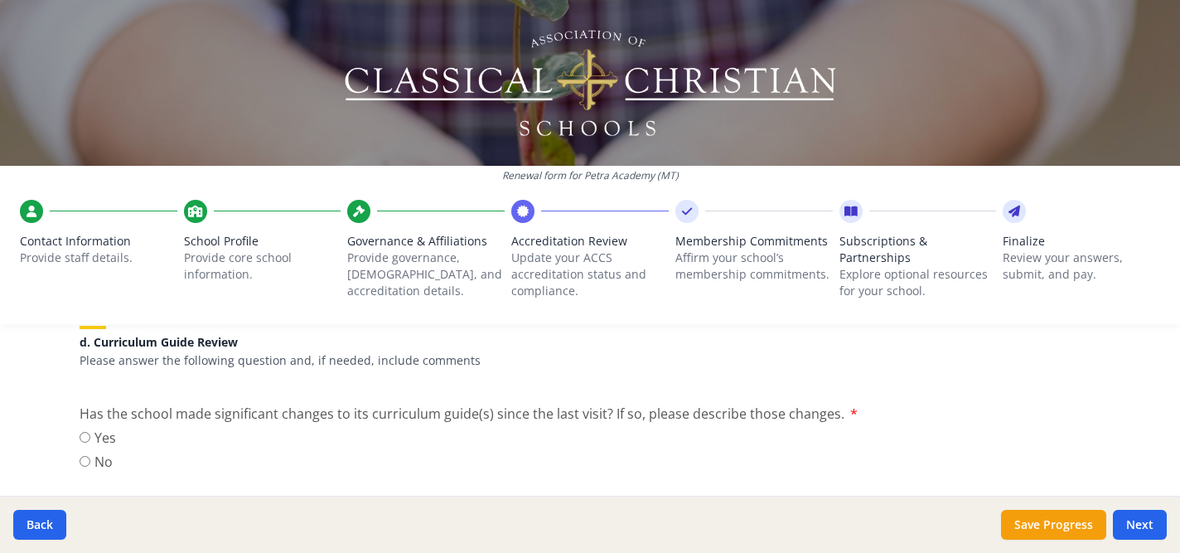
scroll to position [1156, 0]
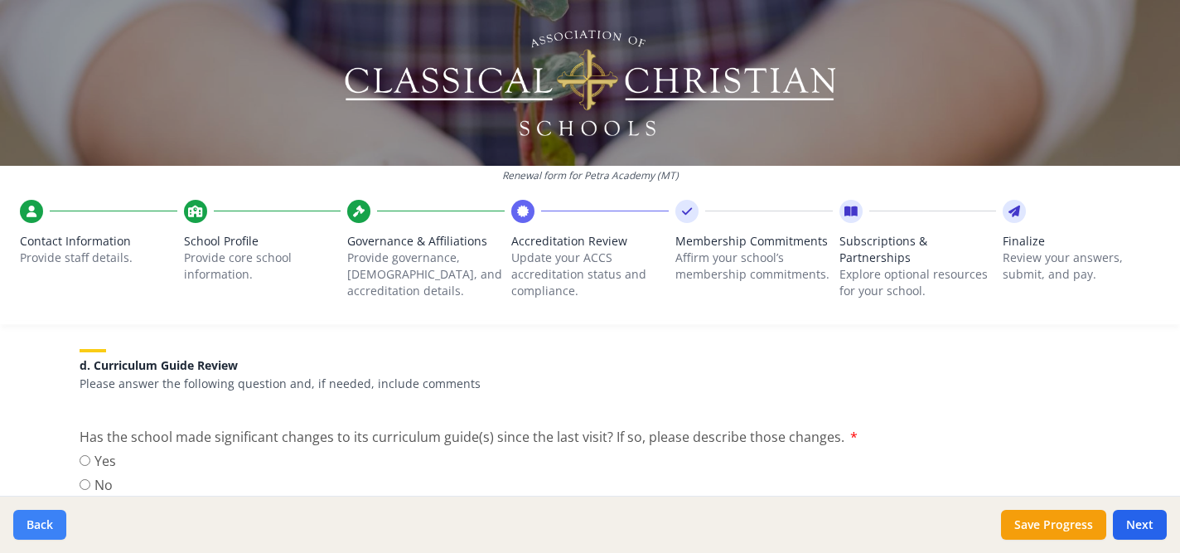
click at [42, 521] on button "Back" at bounding box center [39, 525] width 53 height 30
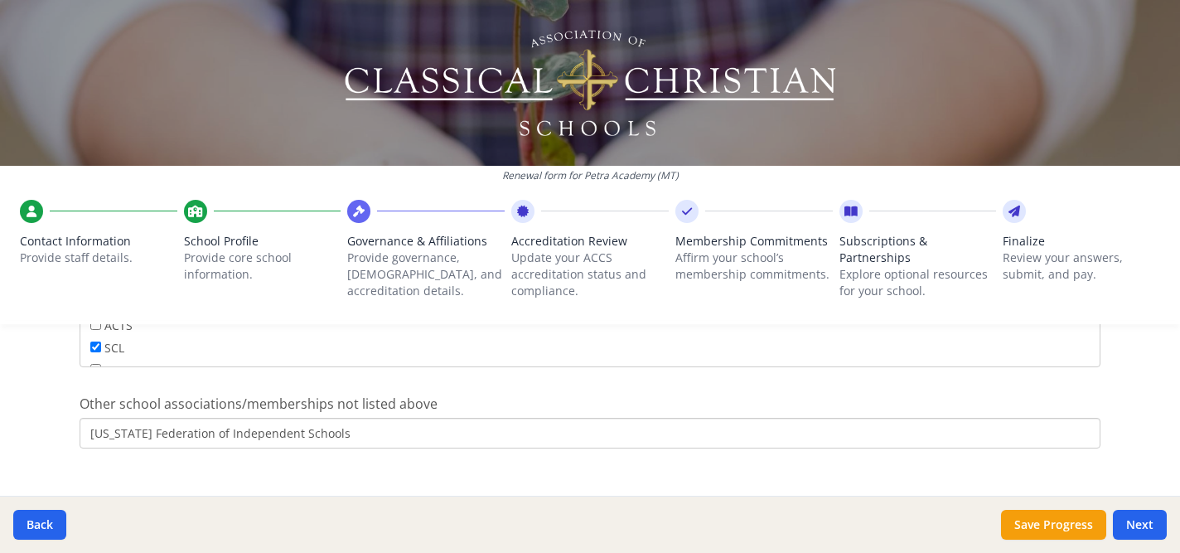
scroll to position [1202, 0]
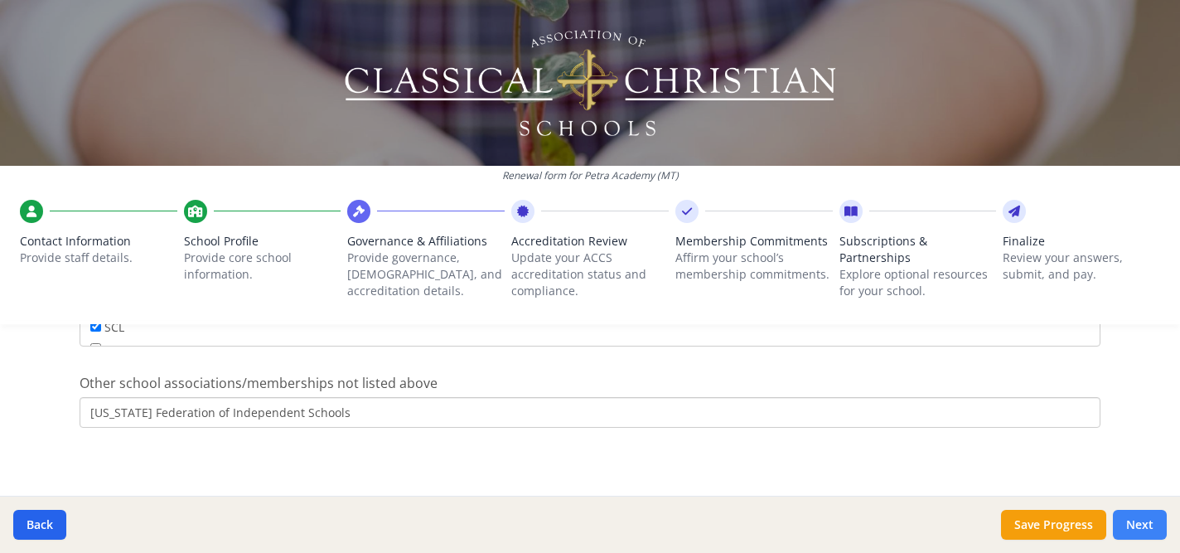
click at [1130, 523] on button "Next" at bounding box center [1140, 525] width 54 height 30
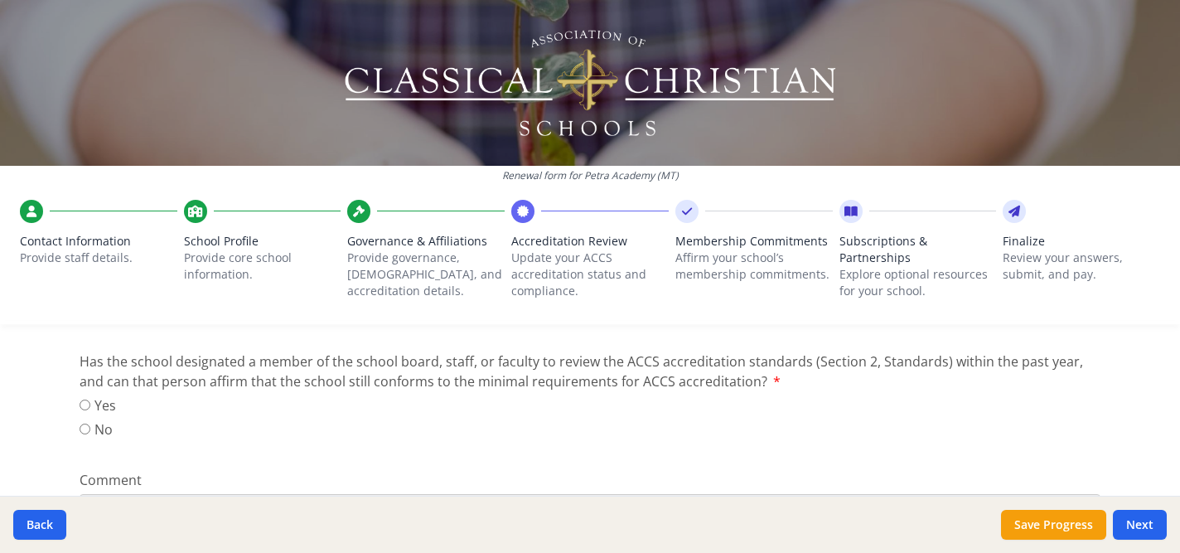
scroll to position [291, 0]
click at [86, 399] on input "Yes" at bounding box center [85, 404] width 11 height 11
radio input "true"
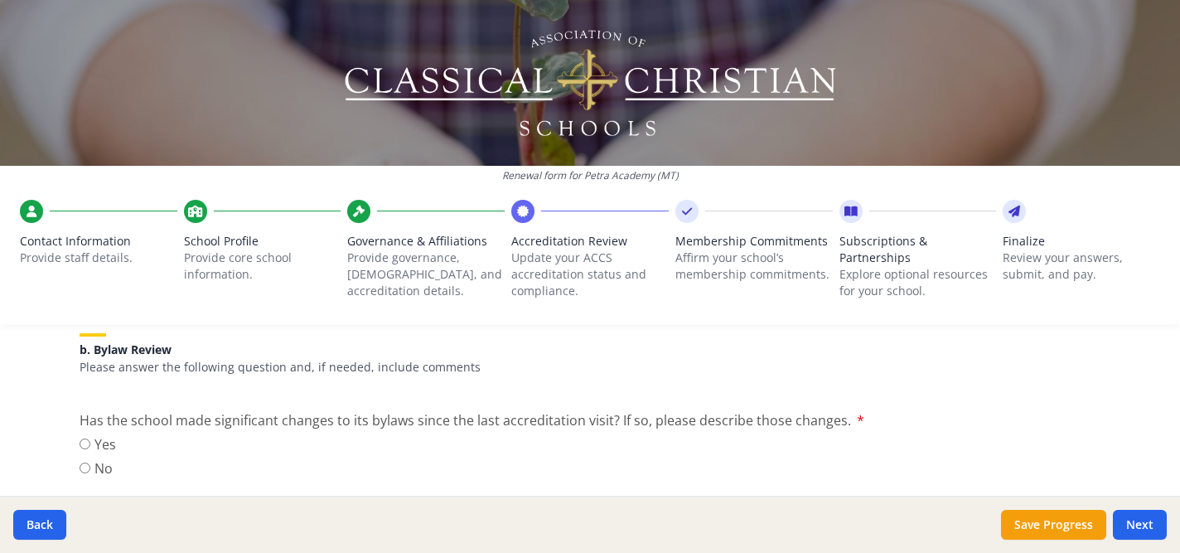
scroll to position [559, 0]
click at [86, 468] on input "No" at bounding box center [85, 467] width 11 height 11
radio input "true"
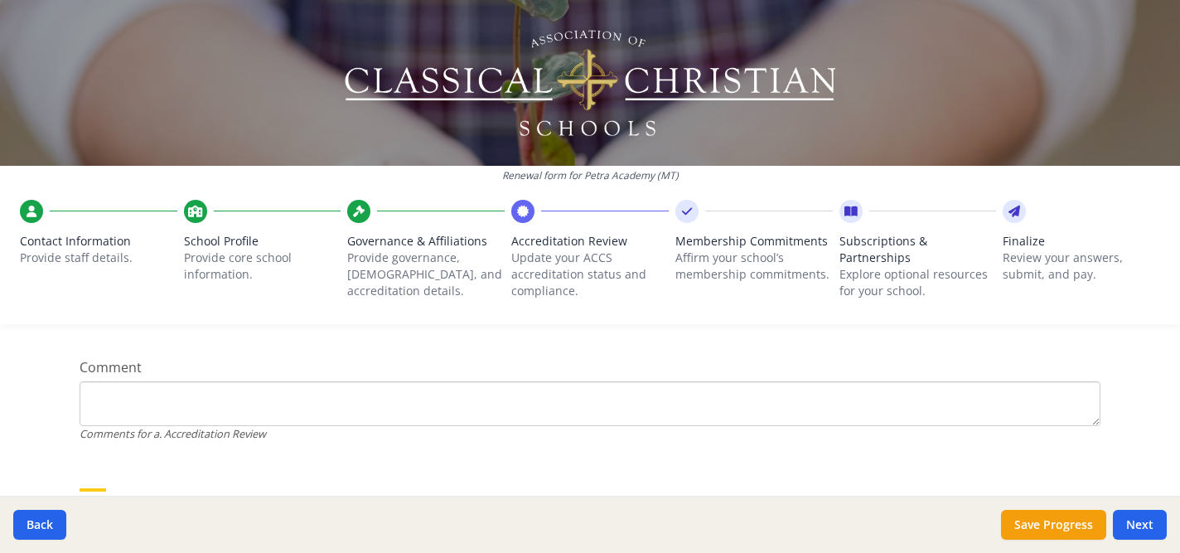
scroll to position [365, 0]
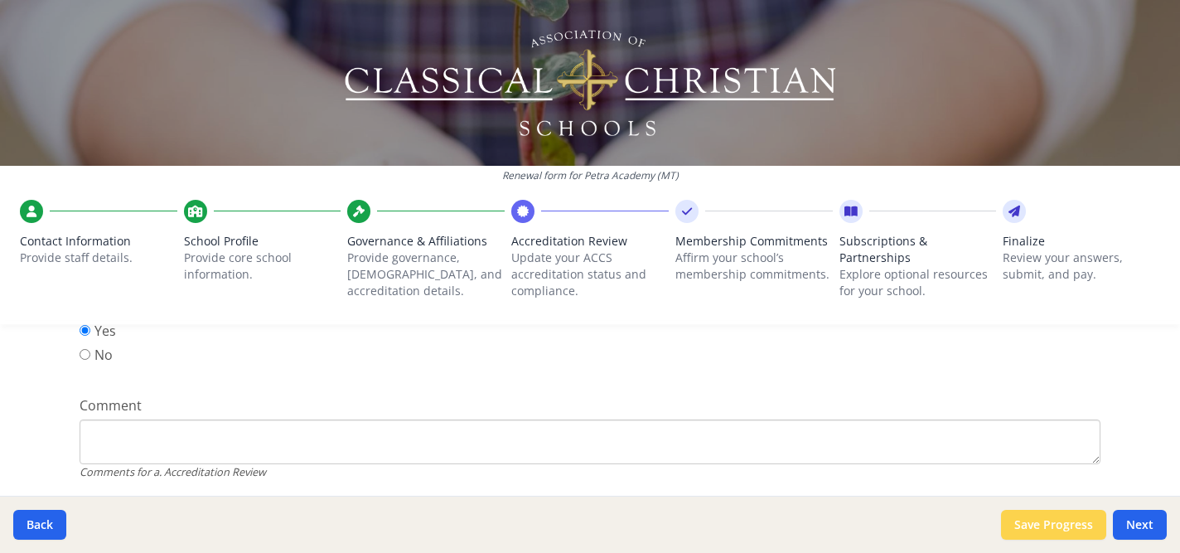
click at [1079, 526] on button "Save Progress" at bounding box center [1053, 525] width 105 height 30
